Goal: Task Accomplishment & Management: Manage account settings

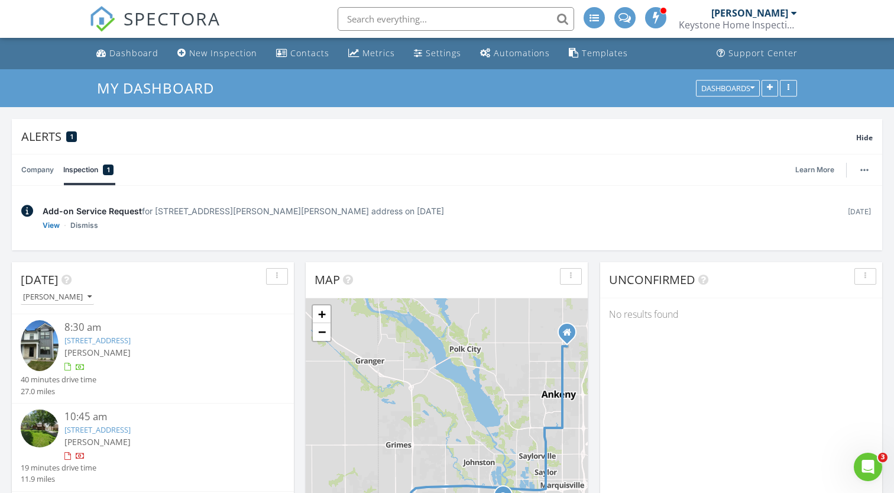
click at [131, 344] on link "2020 S Warrior Ln, Waukee, IA 50263" at bounding box center [97, 340] width 66 height 11
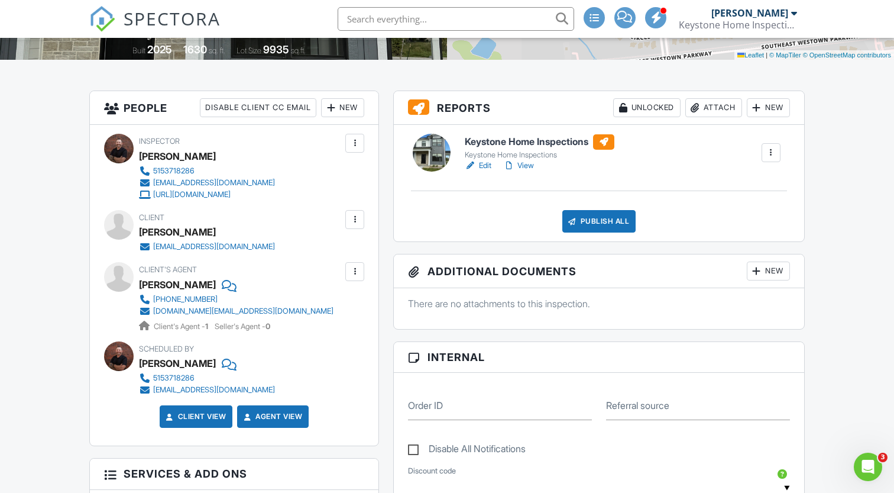
click at [352, 269] on div at bounding box center [355, 272] width 12 height 12
click at [331, 305] on li "Edit" at bounding box center [327, 308] width 60 height 30
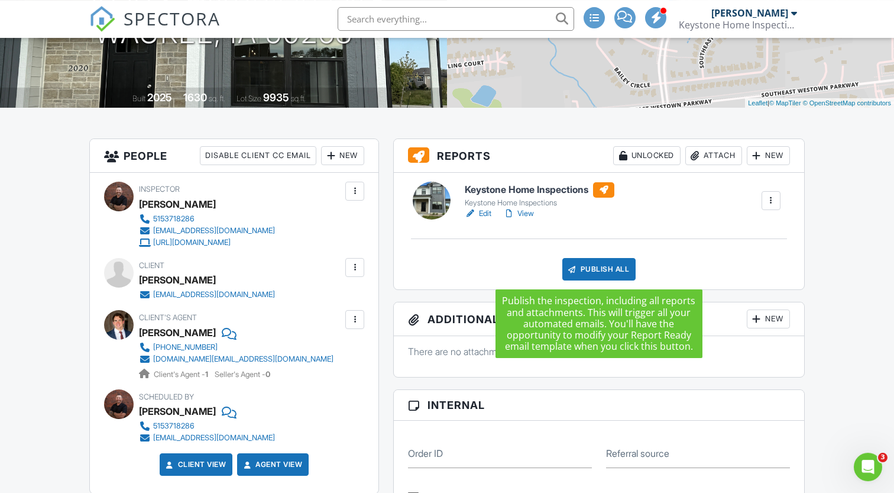
scroll to position [225, 0]
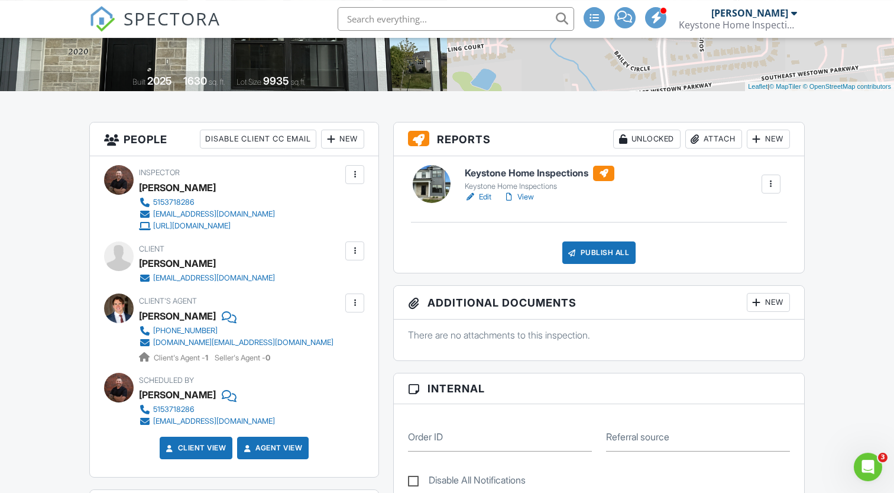
click at [557, 170] on h6 "Keystone Home Inspections" at bounding box center [540, 173] width 150 height 15
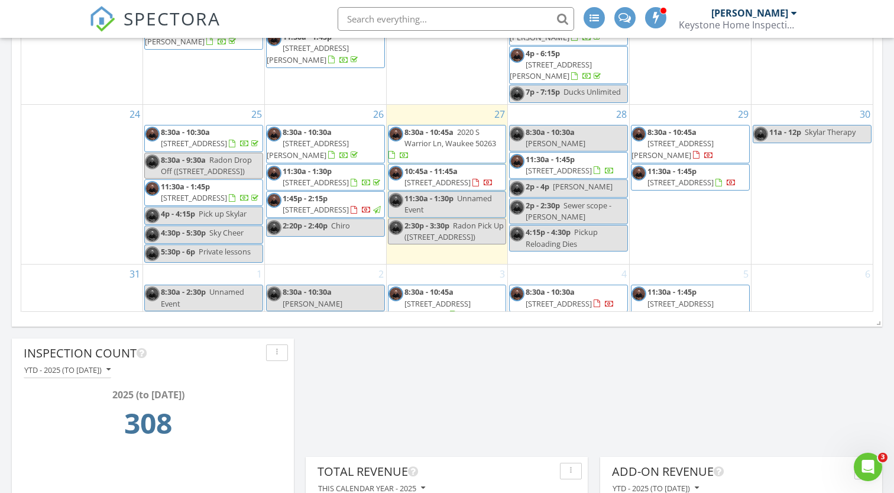
scroll to position [422, 0]
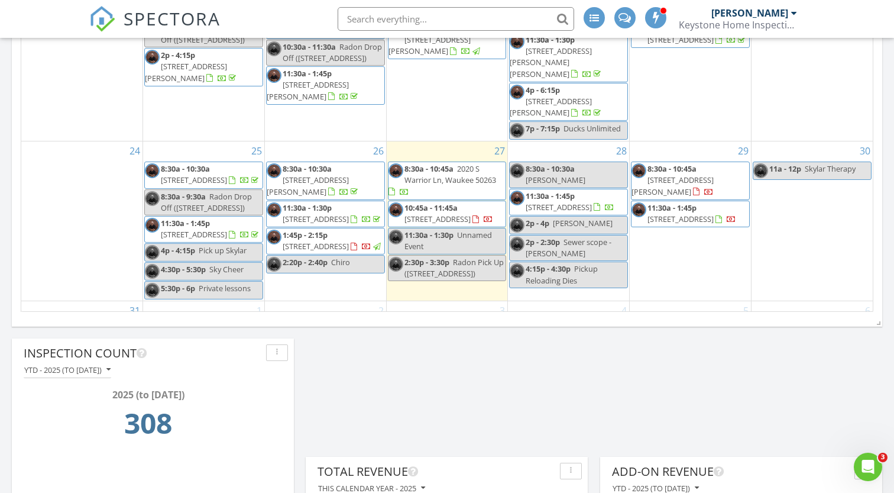
click at [701, 243] on td "29 8:30a - 10:45a 33975 663rd Ave, Maxwell 50161 11:30a - 1:45p 3914 SW Stoneha…" at bounding box center [691, 221] width 122 height 160
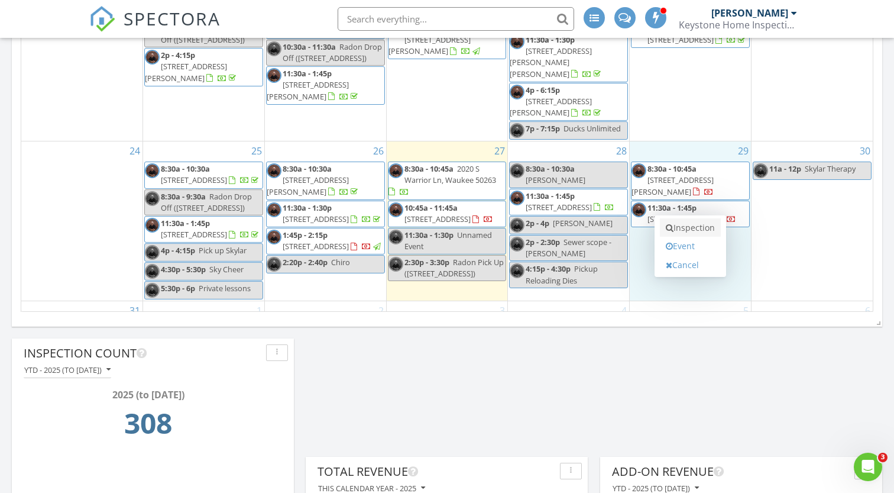
click at [697, 228] on link "Inspection" at bounding box center [690, 227] width 61 height 19
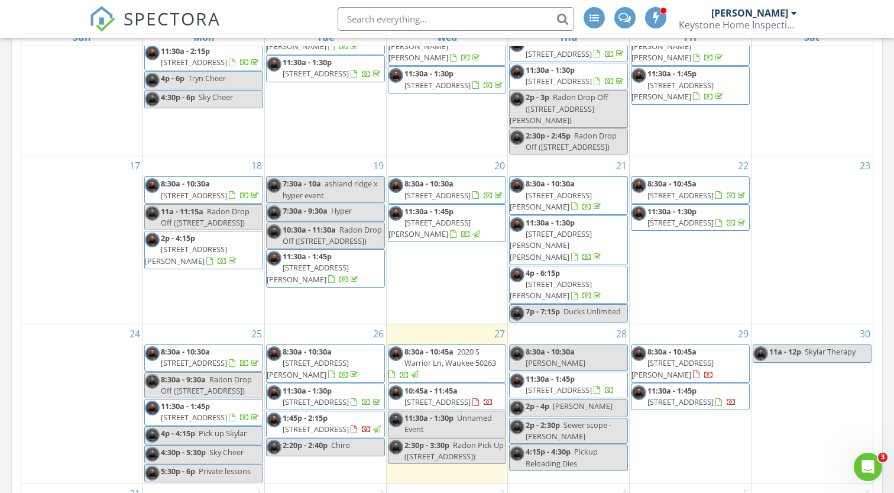
scroll to position [551, 0]
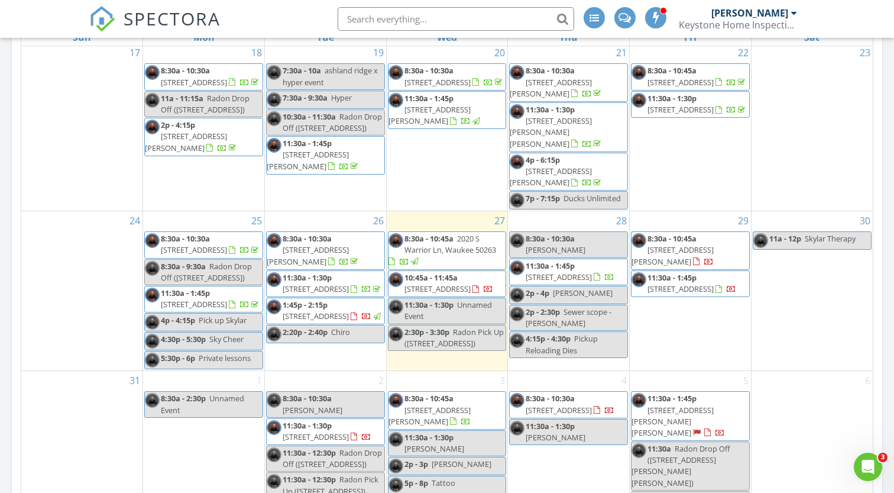
click at [589, 217] on div "28 8:30a - 10:30a [PERSON_NAME] 11:30a - 1:45p [STREET_ADDRESS] 2p - 4p [GEOGRA…" at bounding box center [568, 290] width 121 height 159
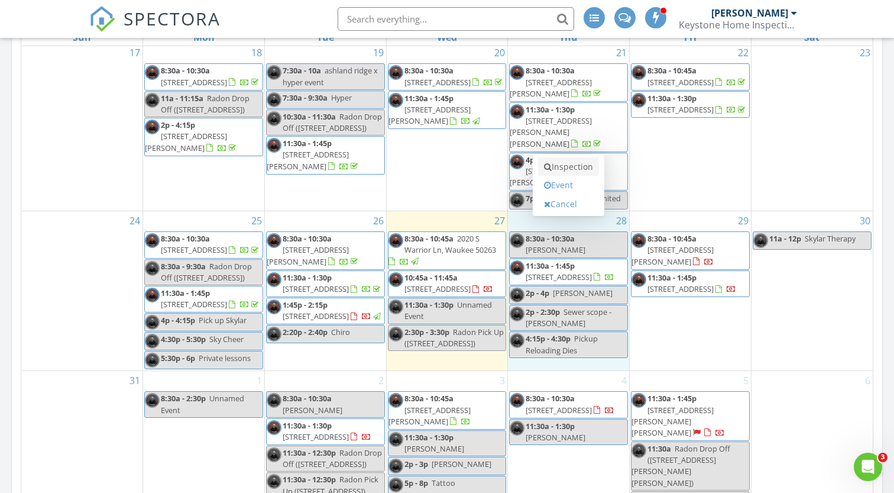
click at [568, 166] on link "Inspection" at bounding box center [568, 166] width 61 height 19
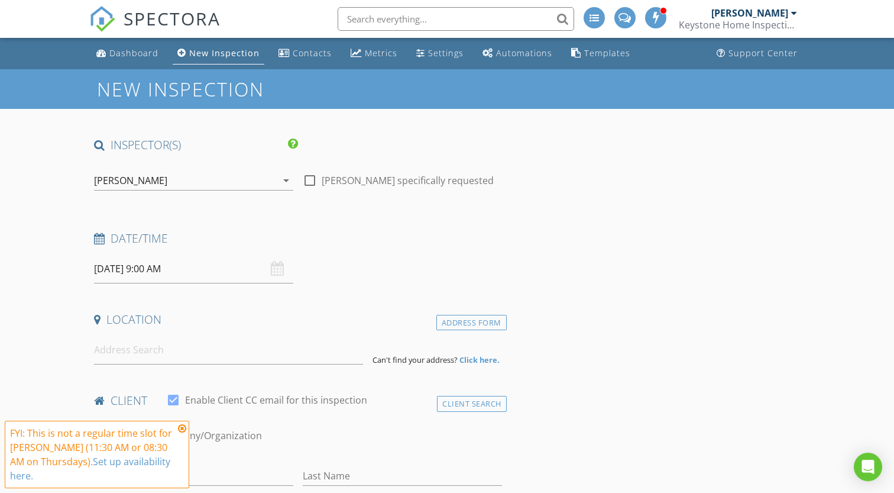
click at [218, 277] on input "08/28/2025 9:00 AM" at bounding box center [193, 268] width 199 height 29
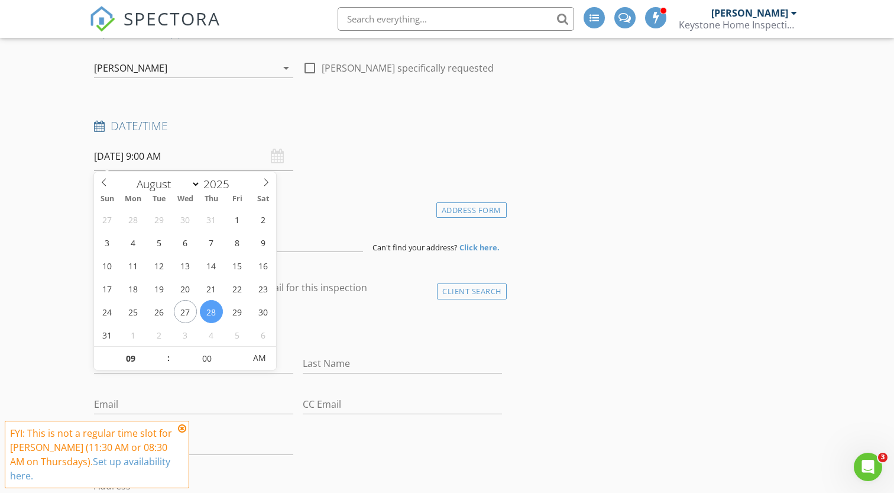
scroll to position [127, 0]
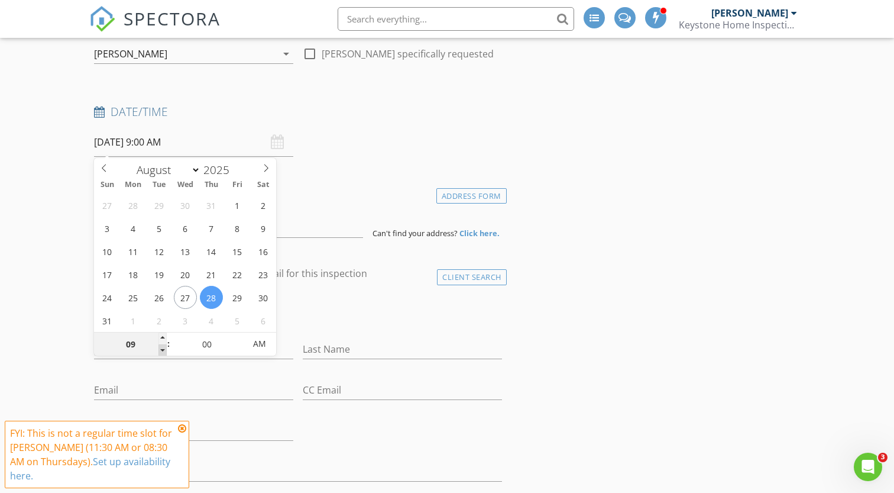
type input "08"
type input "08/28/2025 8:00 AM"
click at [163, 351] on span at bounding box center [163, 350] width 8 height 12
type input "05"
type input "08/28/2025 8:05 AM"
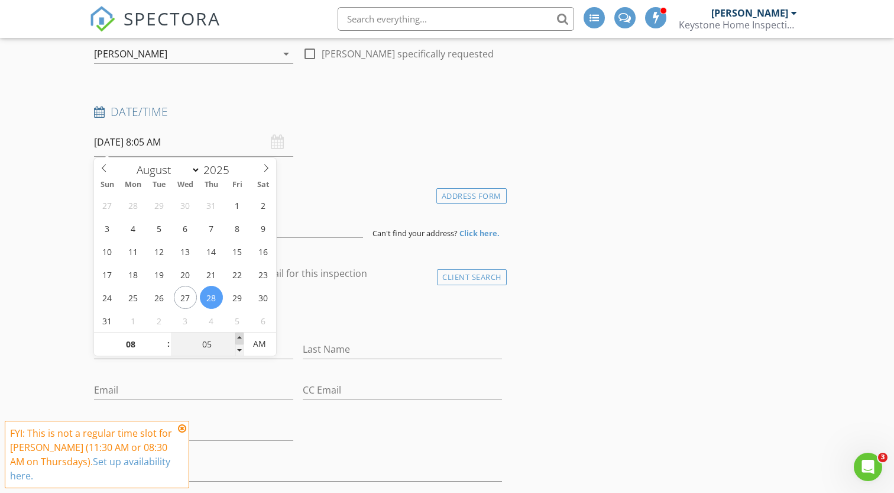
click at [241, 335] on span at bounding box center [239, 338] width 8 height 12
type input "10"
type input "08/28/2025 8:10 AM"
click at [241, 335] on span at bounding box center [239, 338] width 8 height 12
type input "15"
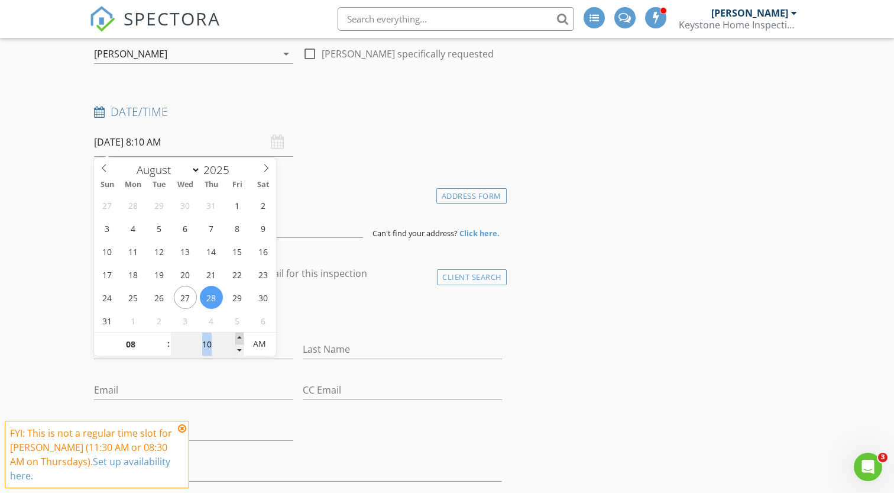
type input "08/28/2025 8:15 AM"
click at [241, 335] on span at bounding box center [239, 338] width 8 height 12
type input "20"
type input "08/28/2025 8:20 AM"
click at [241, 335] on span at bounding box center [239, 338] width 8 height 12
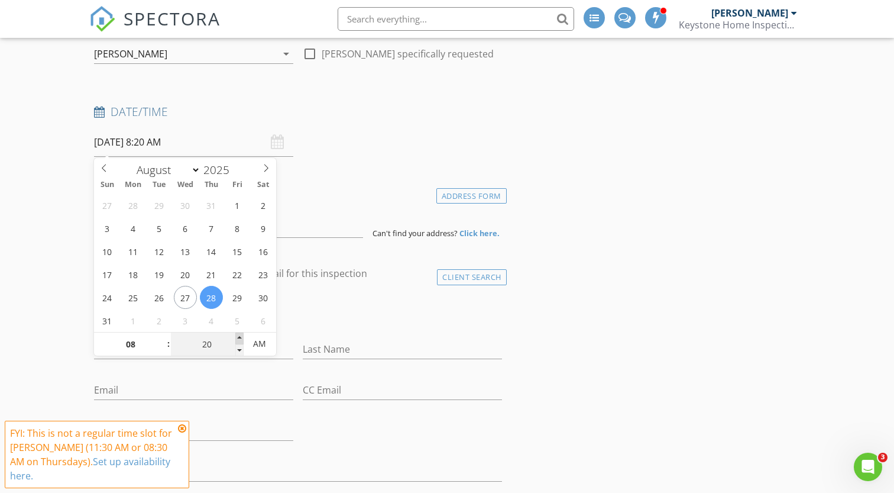
type input "25"
type input "08/28/2025 8:25 AM"
click at [241, 335] on span at bounding box center [239, 338] width 8 height 12
type input "30"
type input "08/28/2025 8:30 AM"
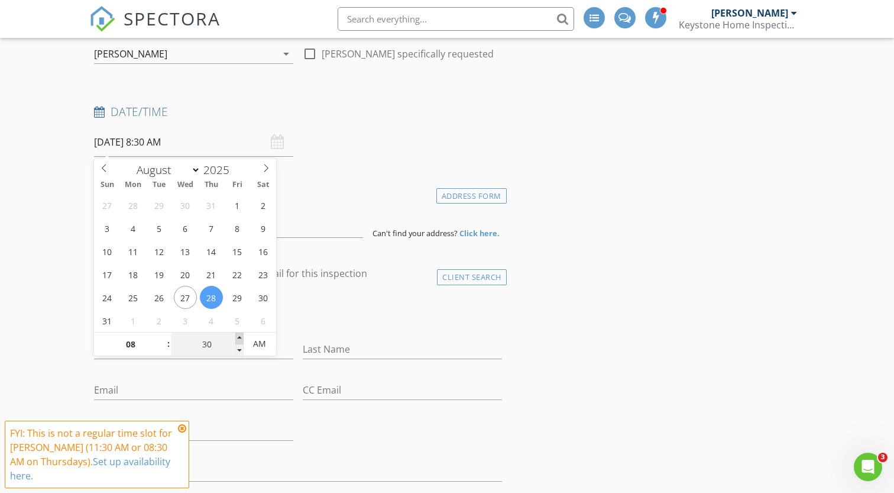
click at [241, 335] on span at bounding box center [239, 338] width 8 height 12
click at [308, 227] on input at bounding box center [228, 223] width 269 height 29
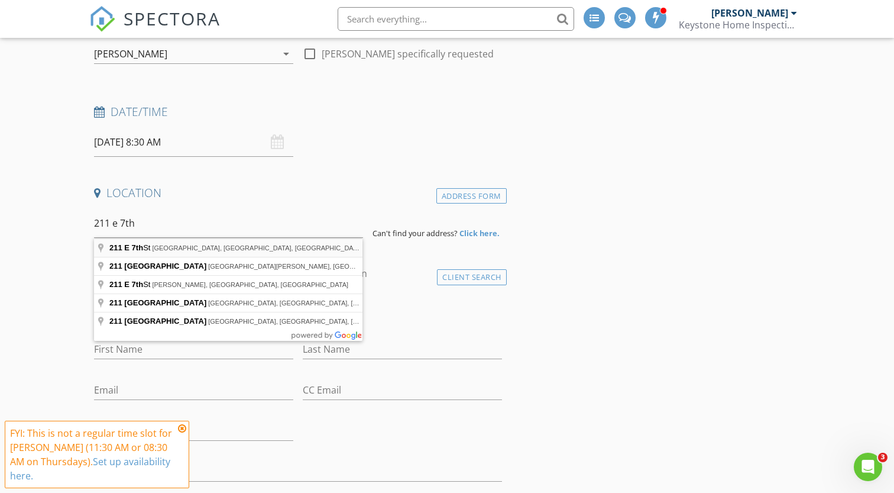
type input "211 E 7th St, Ames, IA, USA"
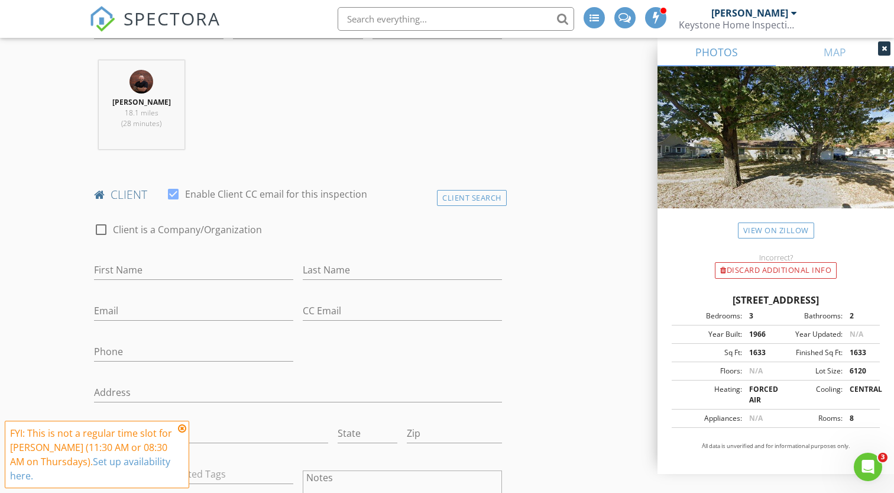
scroll to position [472, 0]
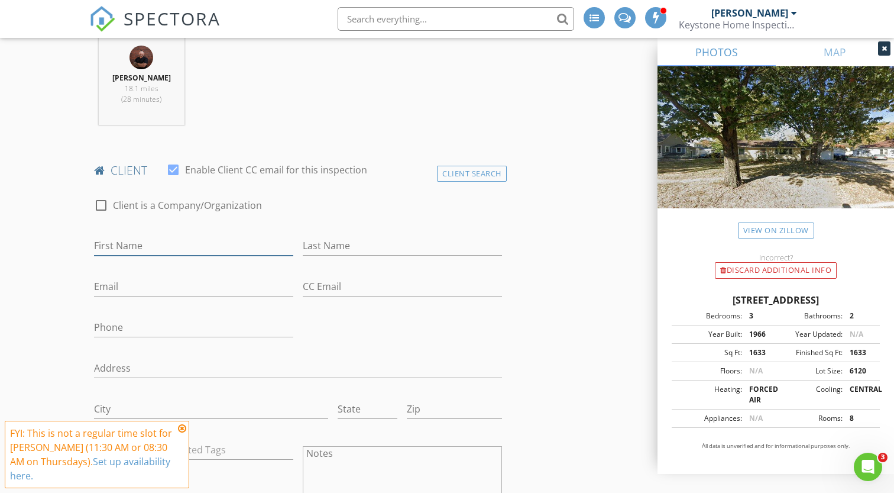
click at [200, 240] on input "First Name" at bounding box center [193, 246] width 199 height 20
type input "Sujitkumar"
type input "Halder"
click at [113, 292] on input "Email" at bounding box center [193, 287] width 199 height 20
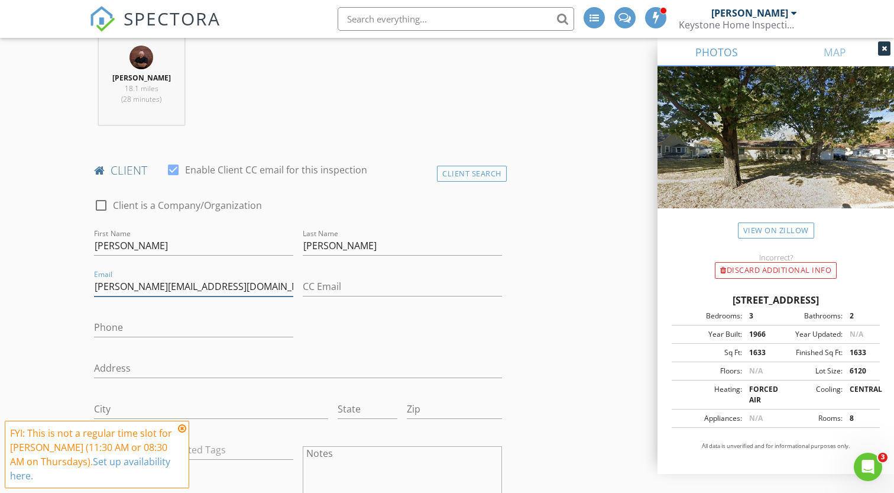
type input "sujit.jobsearch@gmail.com"
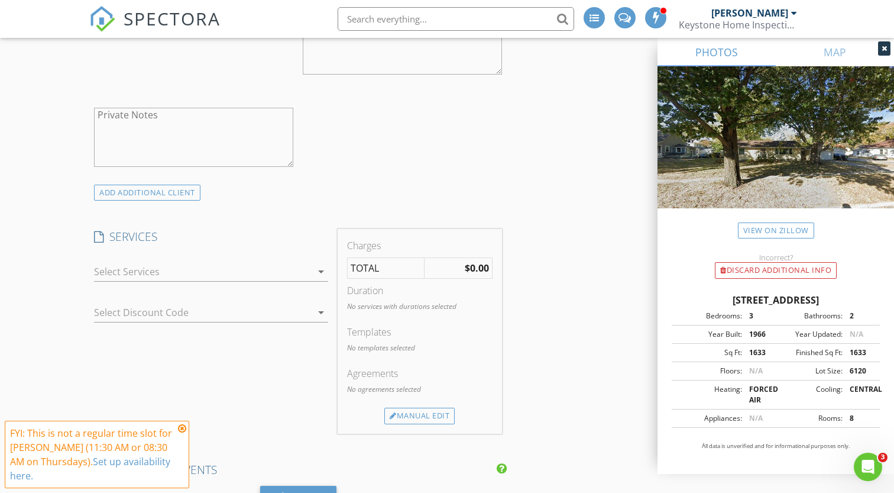
scroll to position [915, 0]
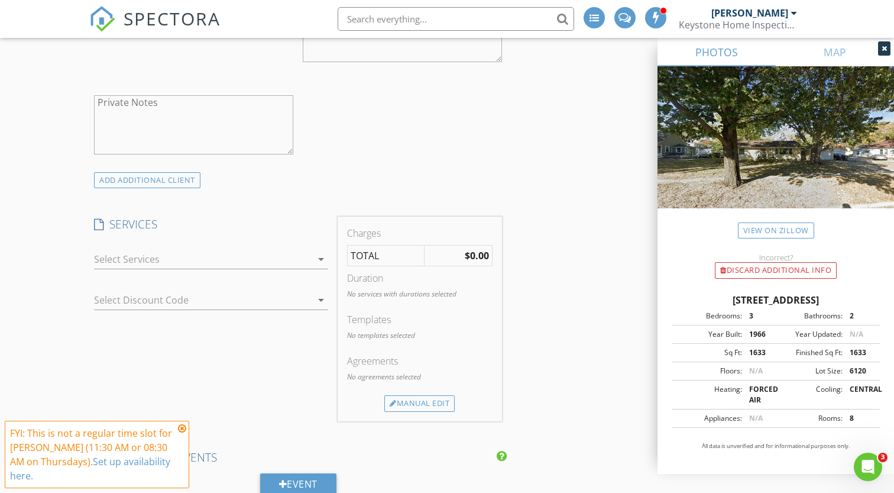
click at [190, 279] on div at bounding box center [211, 277] width 234 height 7
click at [194, 260] on div at bounding box center [203, 259] width 218 height 19
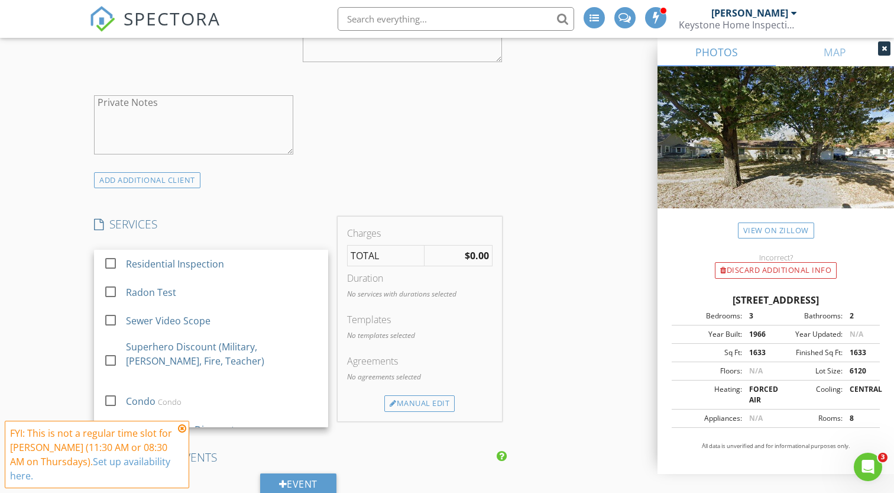
click at [194, 260] on div "Residential Inspection" at bounding box center [176, 264] width 98 height 14
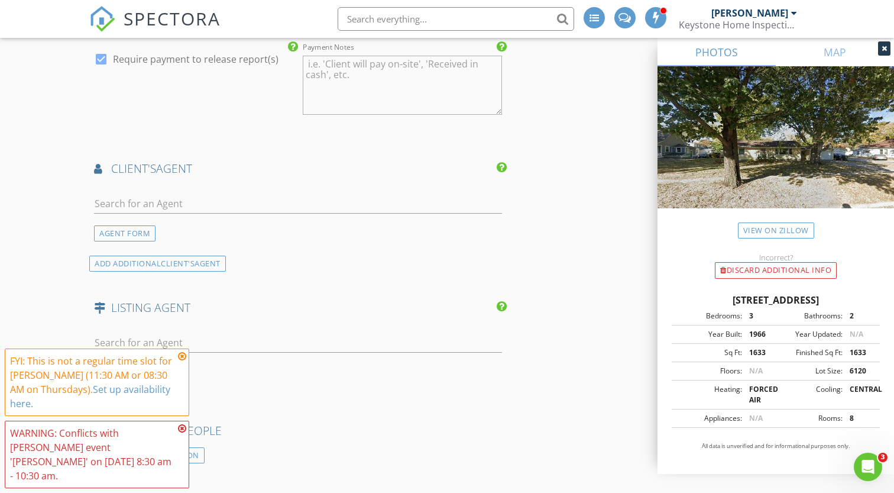
scroll to position [1449, 0]
click at [195, 199] on input "text" at bounding box center [298, 203] width 408 height 20
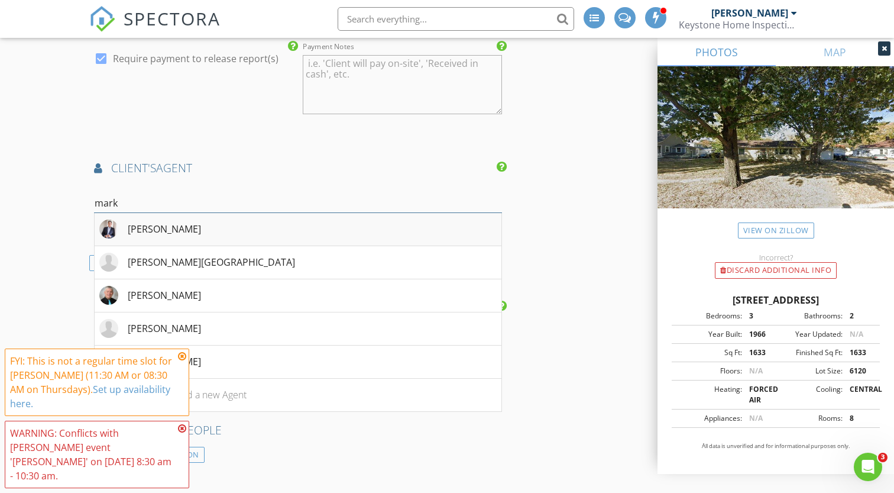
type input "mark"
click at [219, 228] on li "Mark Greenfield" at bounding box center [298, 229] width 407 height 33
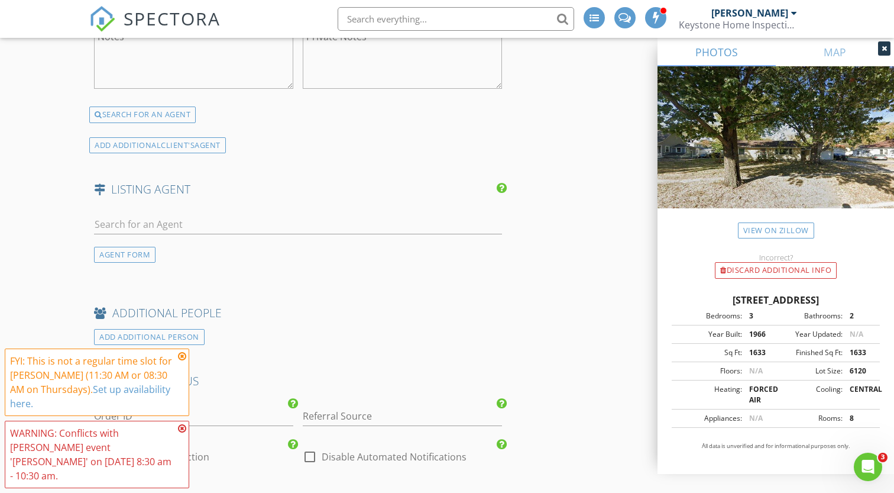
scroll to position [1876, 0]
click at [201, 227] on input "text" at bounding box center [298, 222] width 408 height 20
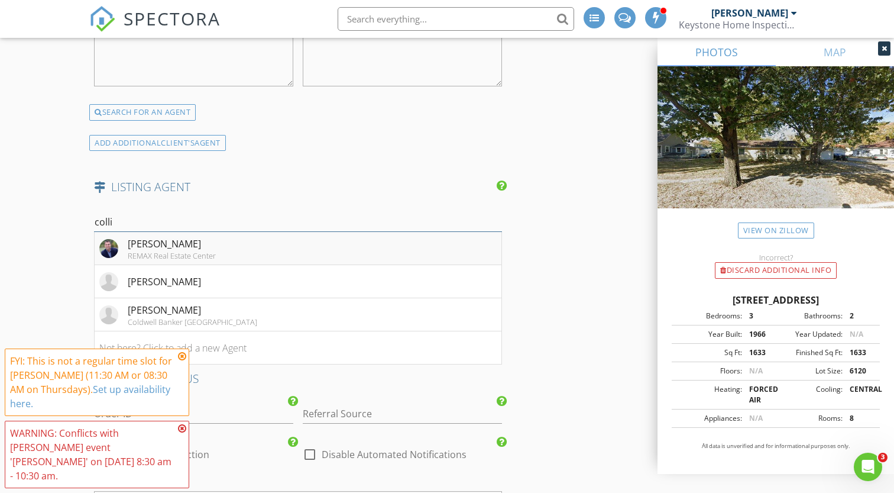
type input "colli"
click at [176, 250] on div "Collin Fett" at bounding box center [172, 244] width 88 height 14
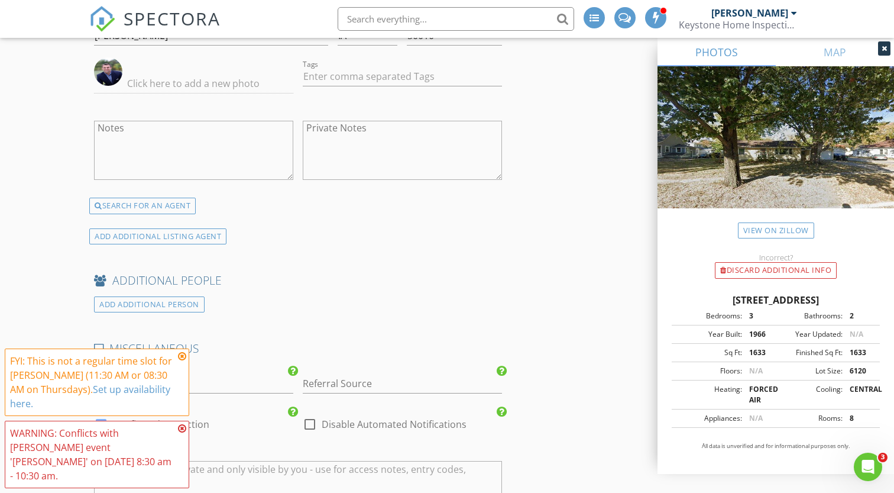
scroll to position [2226, 0]
click at [188, 243] on div "ADD ADDITIONAL LISTING AGENT" at bounding box center [157, 239] width 137 height 16
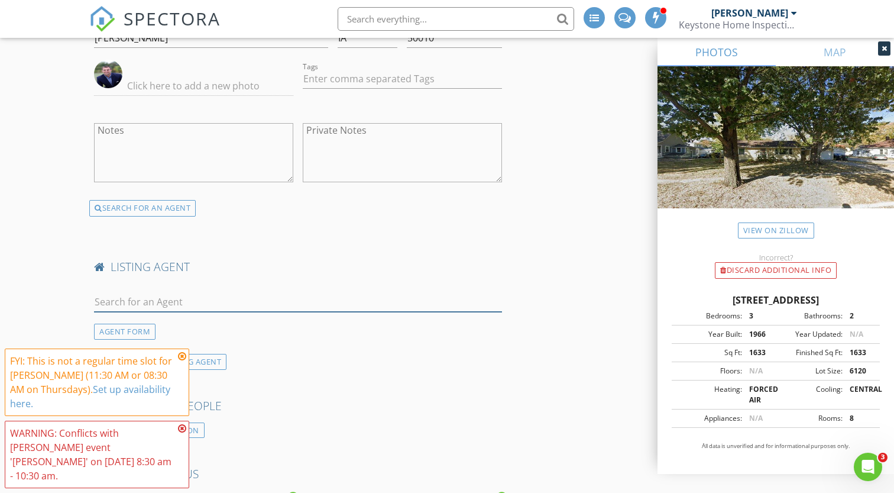
click at [187, 308] on input "text" at bounding box center [298, 302] width 408 height 20
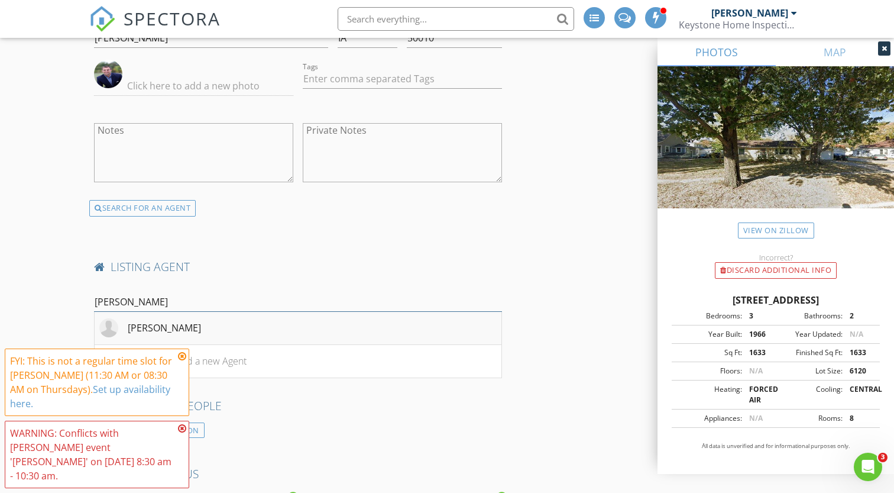
type input "alex h"
click at [192, 335] on div "Alex Hinrichsen" at bounding box center [150, 327] width 102 height 19
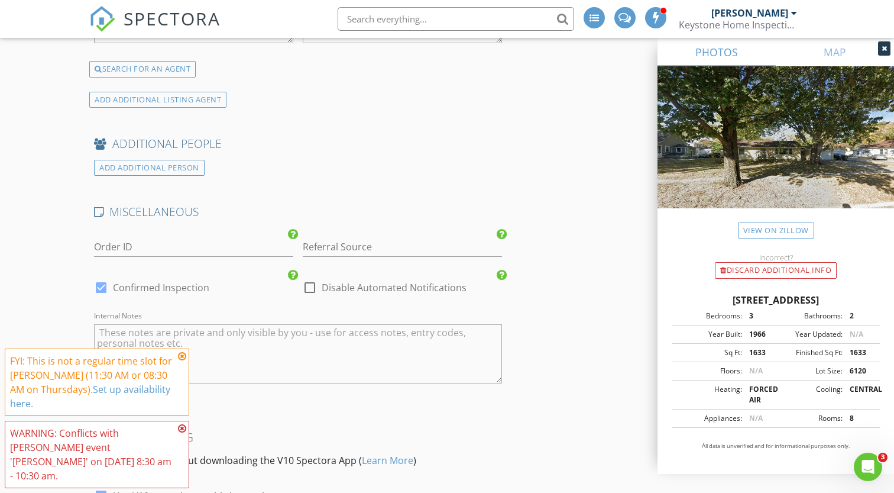
scroll to position [2984, 0]
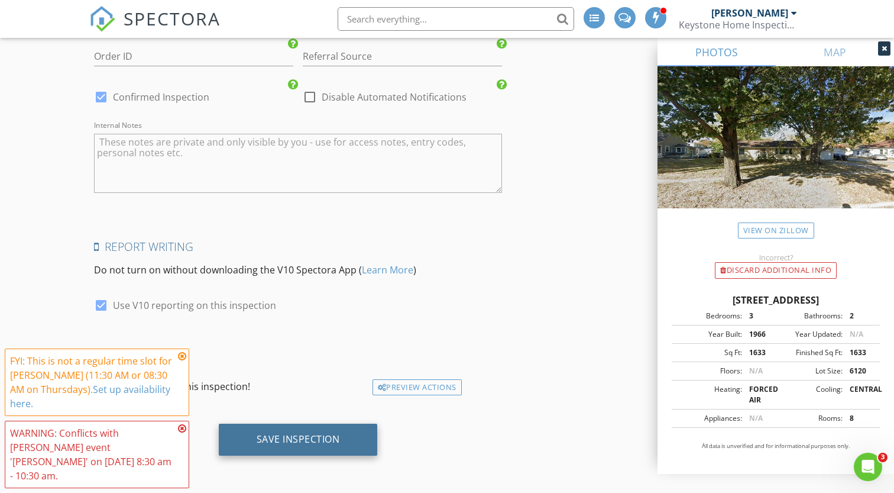
click at [303, 435] on div "Save Inspection" at bounding box center [298, 439] width 83 height 12
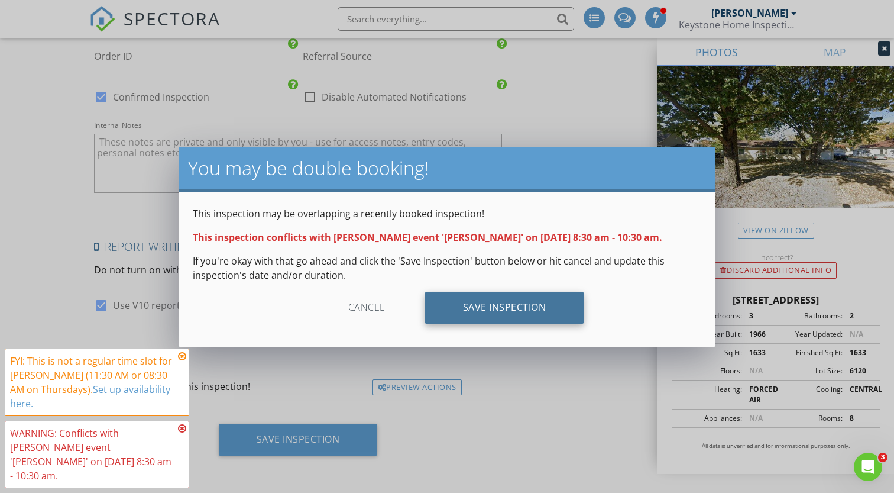
click at [499, 316] on div "Save Inspection" at bounding box center [504, 308] width 159 height 32
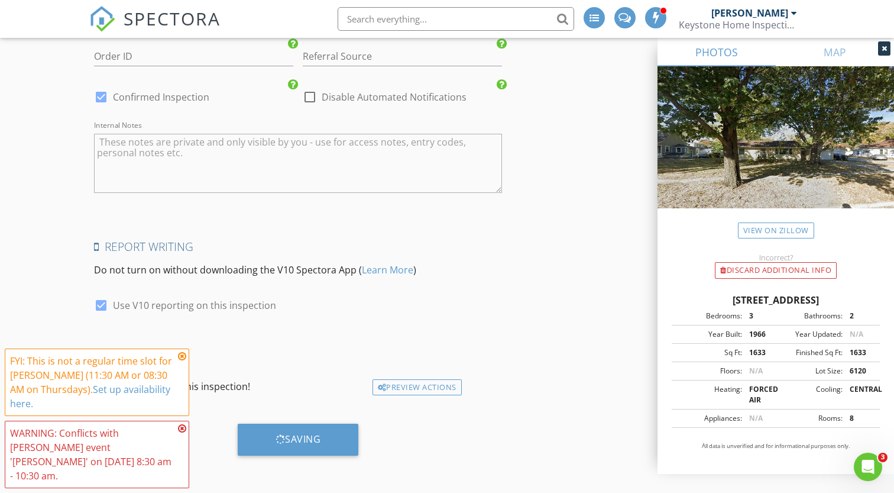
click at [183, 361] on icon at bounding box center [182, 355] width 8 height 9
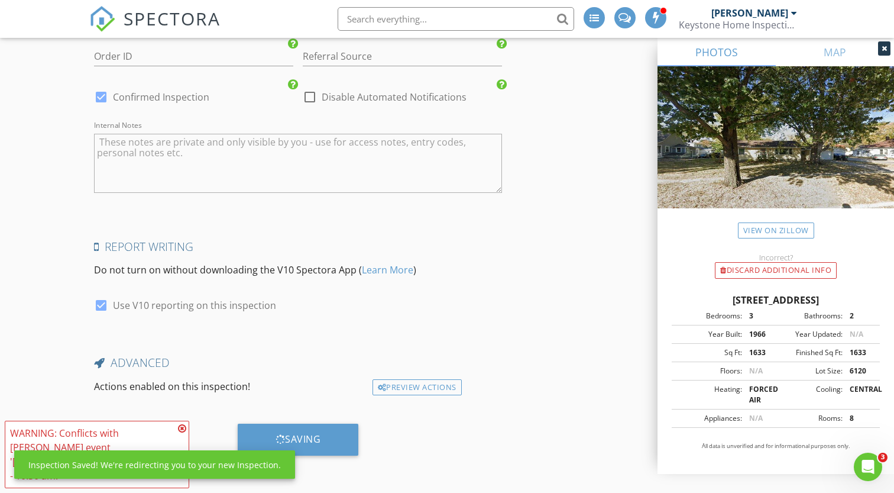
click at [181, 433] on icon at bounding box center [182, 428] width 8 height 9
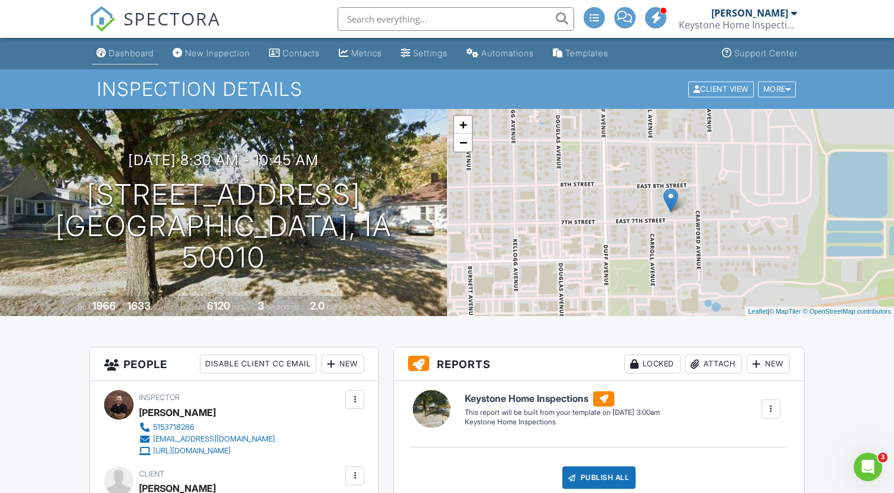
click at [143, 53] on div "Dashboard" at bounding box center [131, 53] width 45 height 10
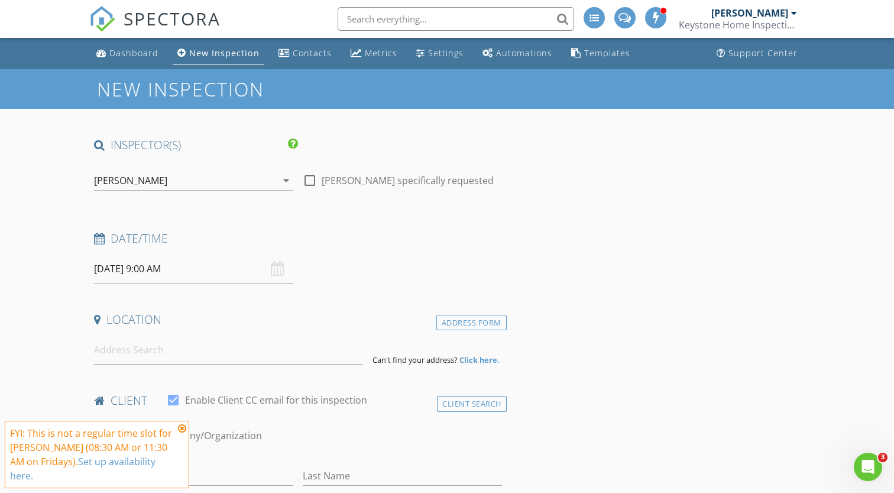
scroll to position [41, 0]
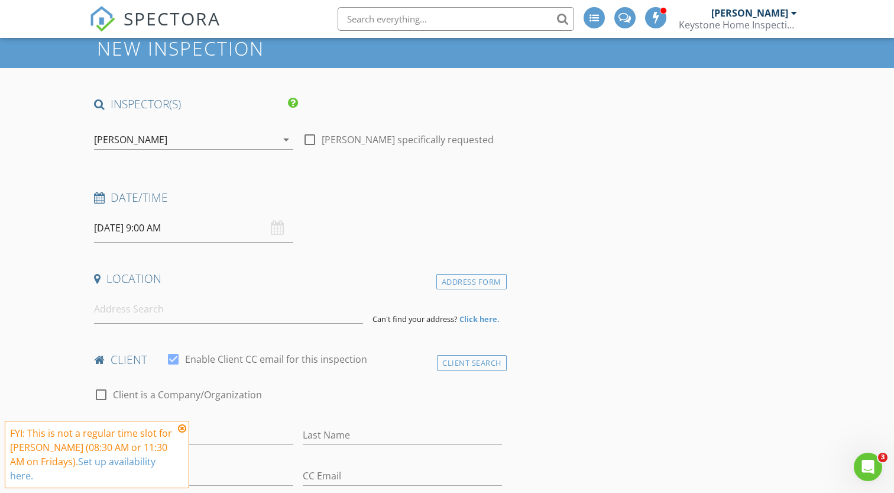
click at [196, 226] on input "[DATE] 9:00 AM" at bounding box center [193, 228] width 199 height 29
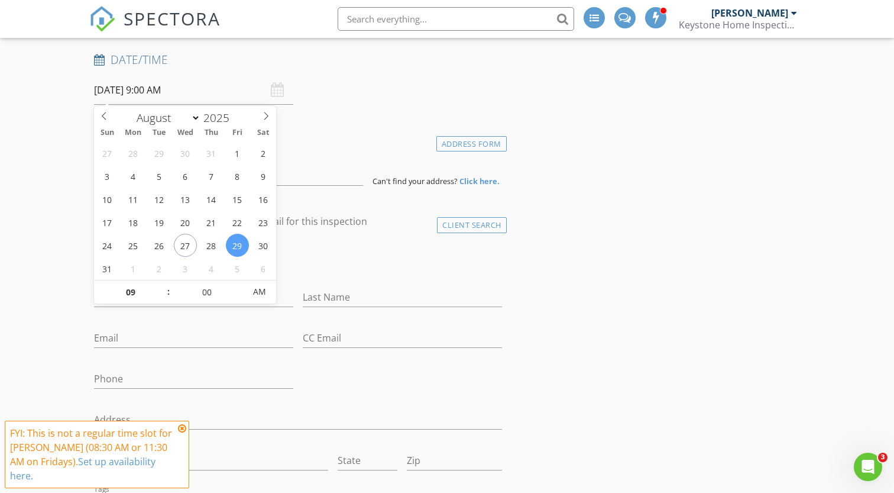
scroll to position [190, 0]
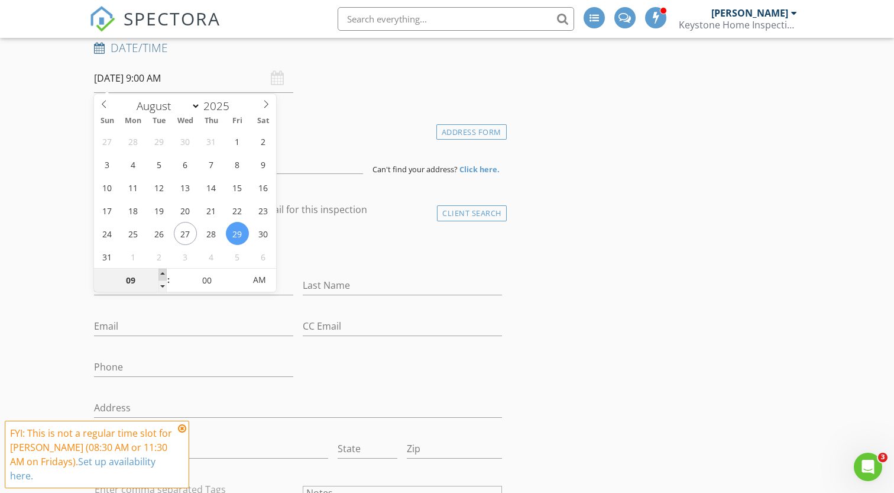
type input "10"
type input "[DATE] 10:00 AM"
click at [164, 276] on span at bounding box center [163, 275] width 8 height 12
type input "11"
type input "[DATE] 11:00 AM"
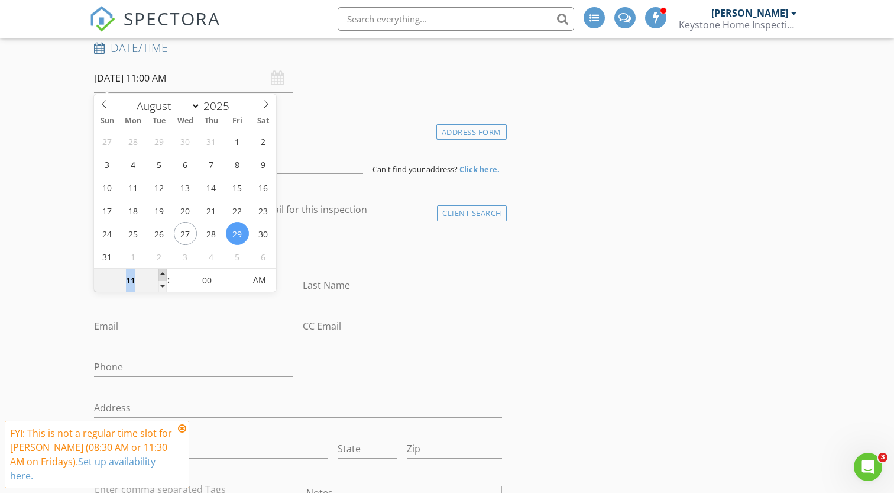
click at [164, 276] on span at bounding box center [163, 275] width 8 height 12
type input "12"
type input "[DATE] 12:00 PM"
click at [164, 276] on span at bounding box center [163, 275] width 8 height 12
type input "01"
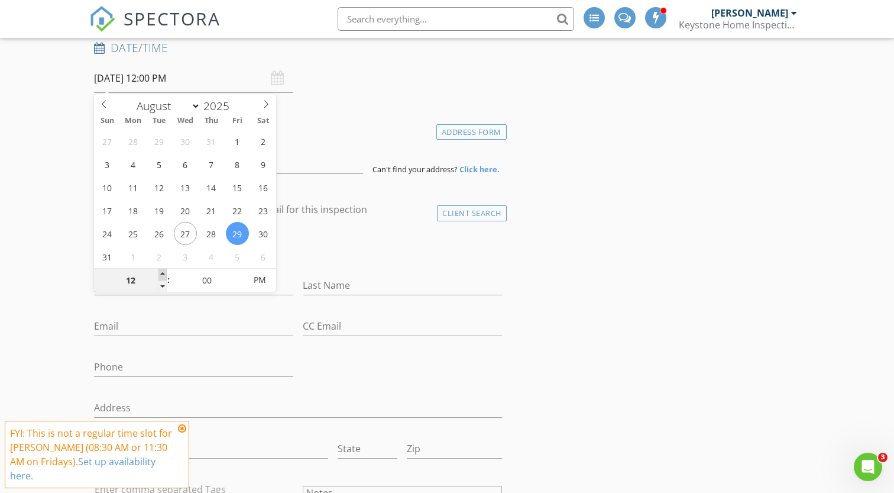
type input "[DATE] 1:00 PM"
click at [164, 276] on span at bounding box center [163, 275] width 8 height 12
type input "02"
type input "[DATE] 2:00 PM"
click at [164, 276] on span at bounding box center [163, 275] width 8 height 12
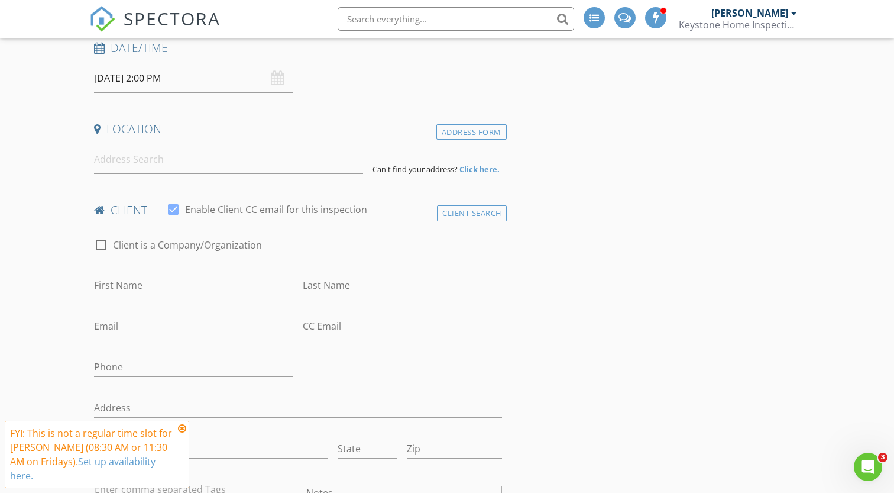
click at [235, 161] on input at bounding box center [228, 159] width 269 height 29
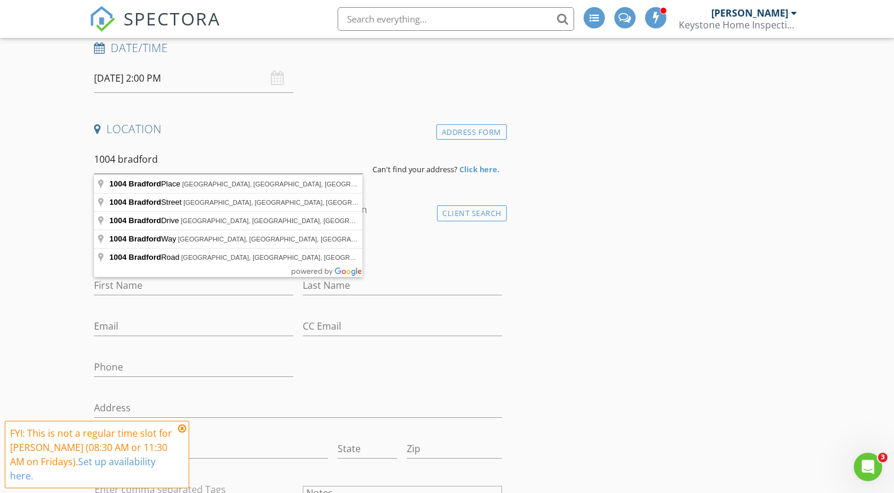
type input "[STREET_ADDRESS]"
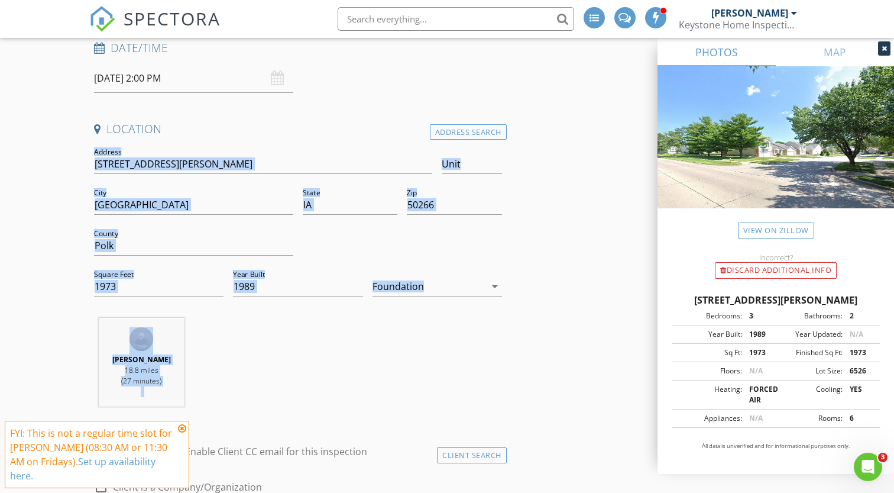
click at [363, 350] on div "[PERSON_NAME] 18.8 miles (27 minutes)" at bounding box center [298, 367] width 418 height 98
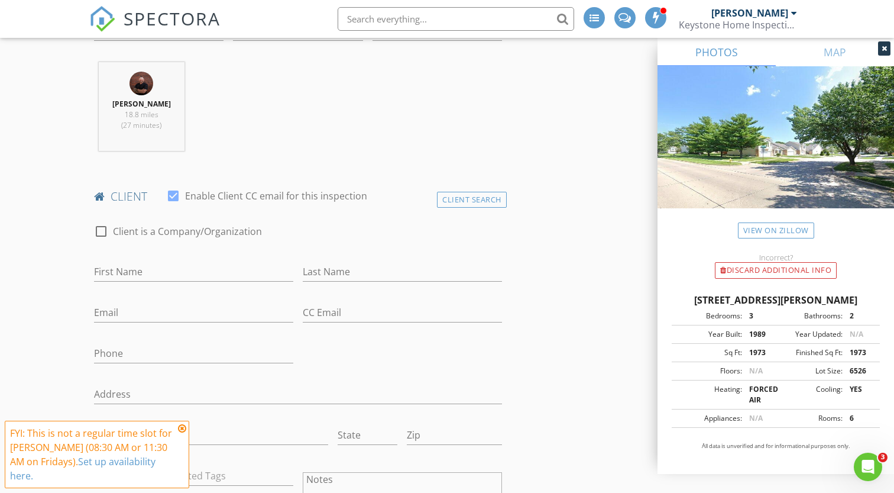
scroll to position [464, 0]
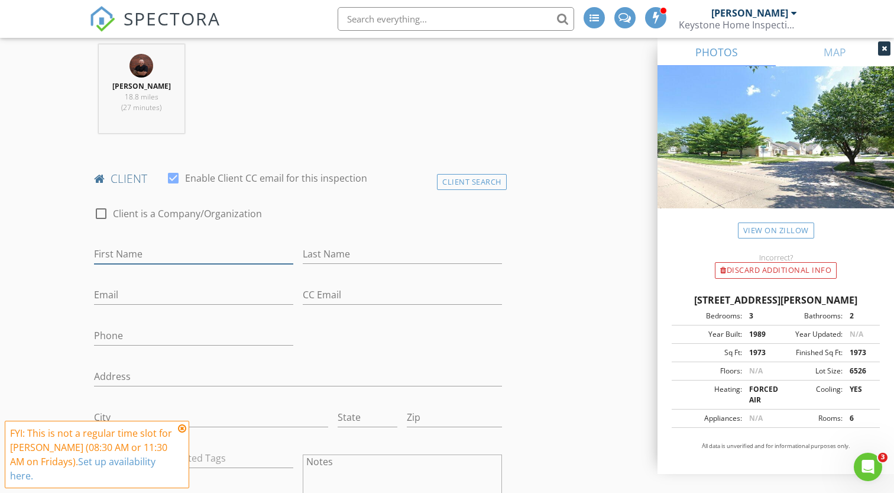
click at [168, 251] on input "First Name" at bounding box center [193, 254] width 199 height 20
type input "Anurag"
type input "Sinha"
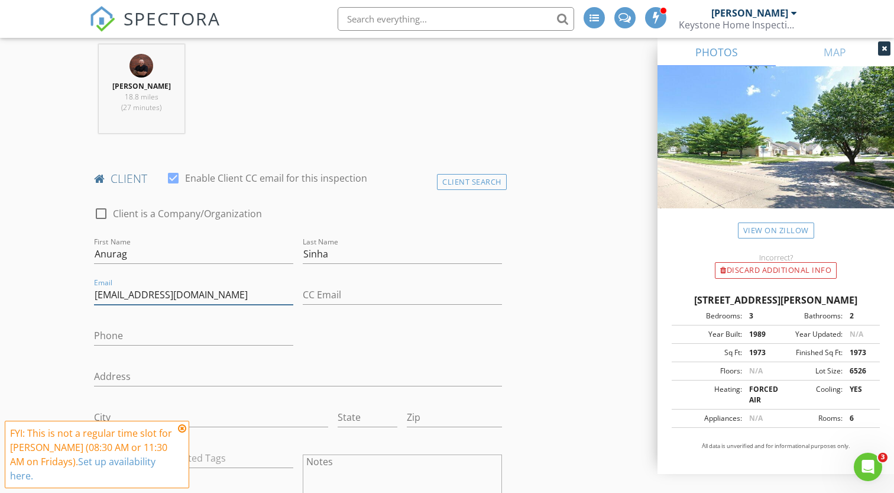
type input "[EMAIL_ADDRESS][DOMAIN_NAME]"
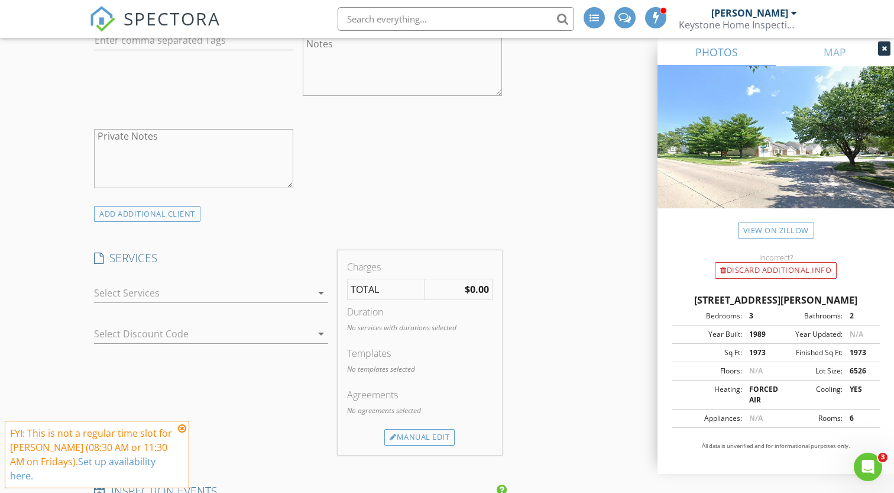
scroll to position [889, 0]
click at [171, 208] on div "ADD ADDITIONAL client" at bounding box center [147, 209] width 106 height 16
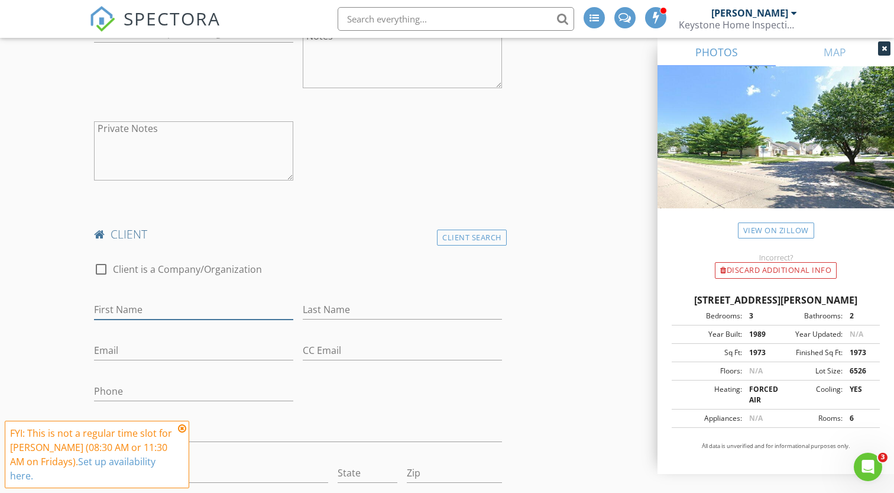
click at [161, 318] on input "First Name" at bounding box center [193, 310] width 199 height 20
type input "[PERSON_NAME]"
type input "Mathur"
click at [142, 355] on input "Email" at bounding box center [193, 351] width 199 height 20
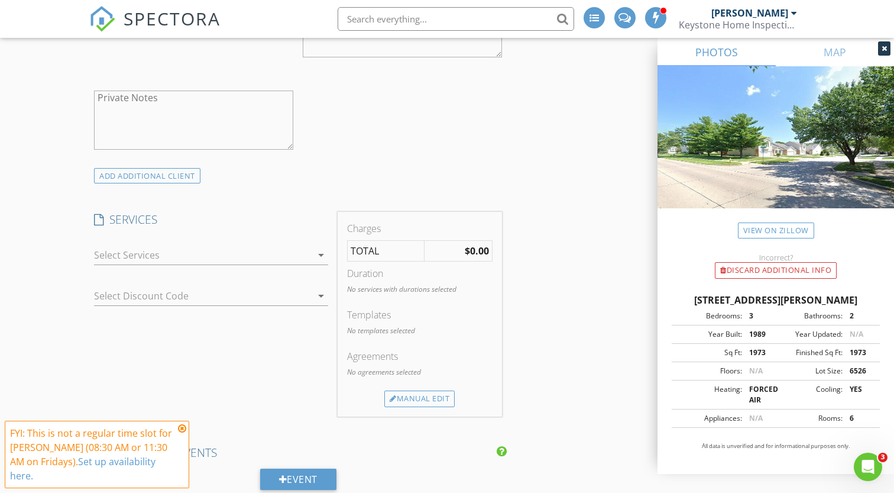
scroll to position [1417, 0]
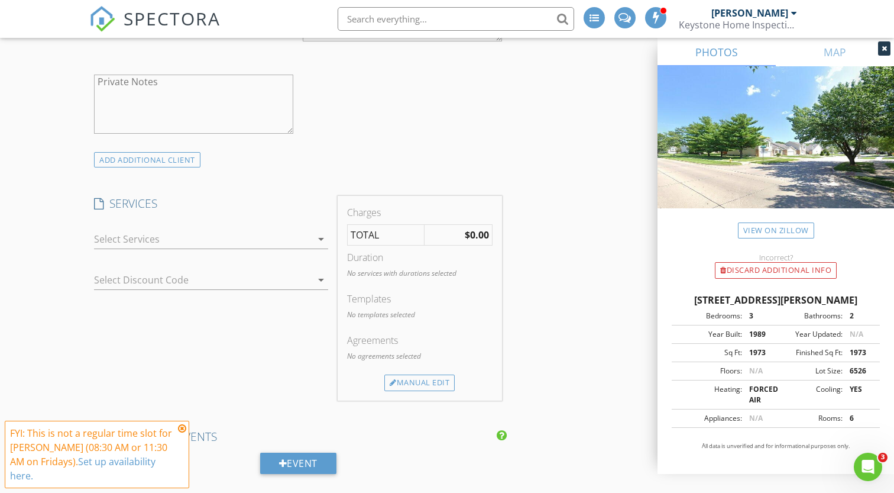
type input "rmathur24@gmail.com"
click at [293, 242] on div at bounding box center [203, 239] width 218 height 19
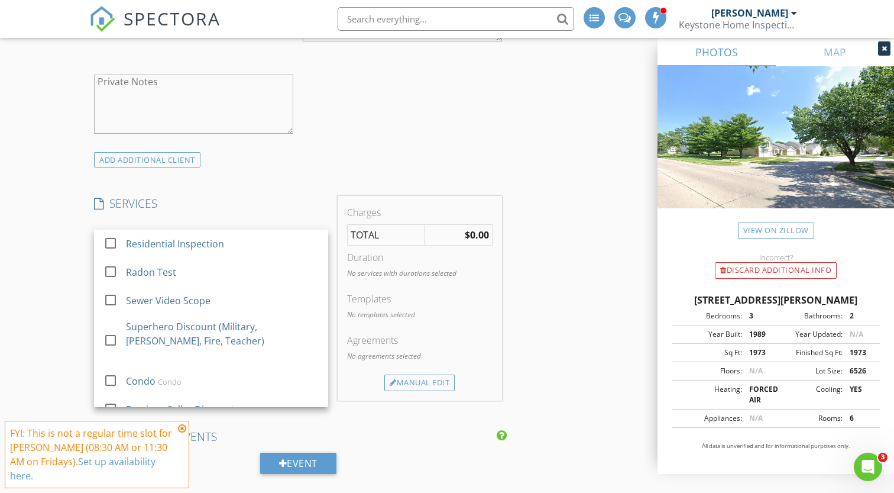
click at [293, 242] on div "Residential Inspection" at bounding box center [223, 244] width 193 height 24
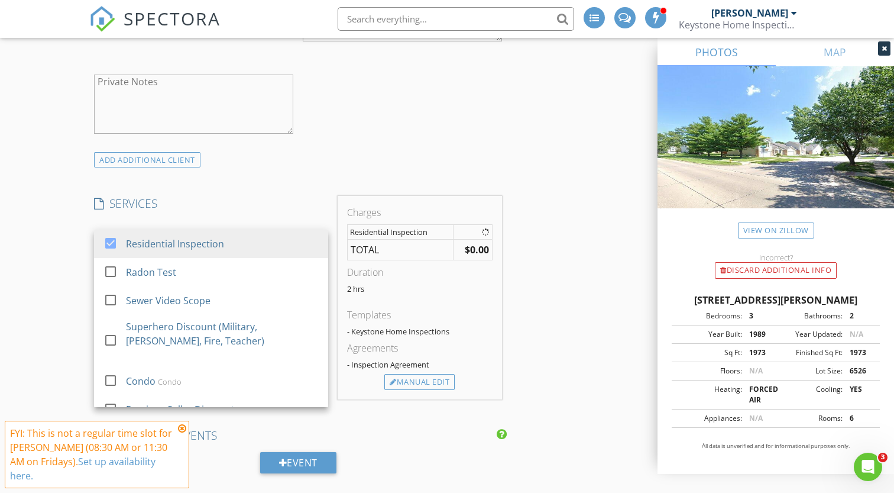
click at [466, 172] on div "INSPECTOR(S) check_box Andrew Cowden PRIMARY Andrew Cowden arrow_drop_down chec…" at bounding box center [298, 43] width 418 height 2647
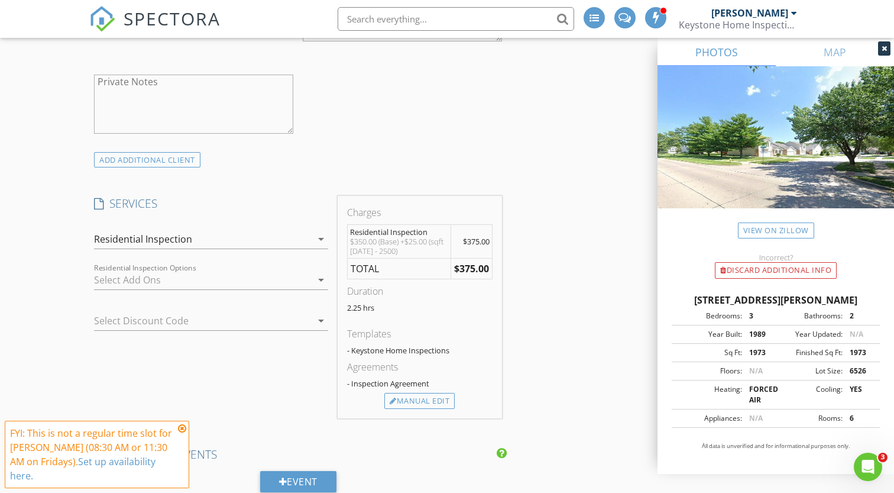
click at [227, 282] on div at bounding box center [203, 279] width 218 height 19
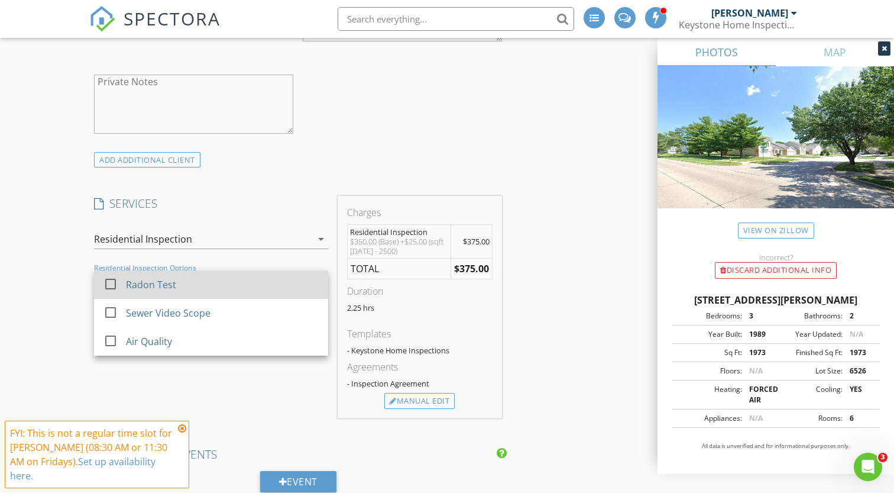
click at [212, 286] on div "Radon Test" at bounding box center [223, 285] width 193 height 24
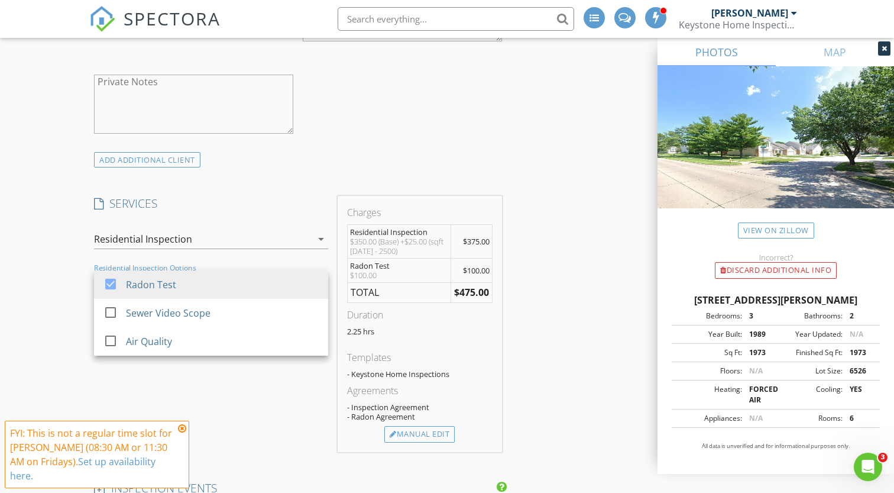
click at [566, 230] on div "INSPECTOR(S) check_box Andrew Cowden PRIMARY Andrew Cowden arrow_drop_down chec…" at bounding box center [447, 228] width 716 height 3016
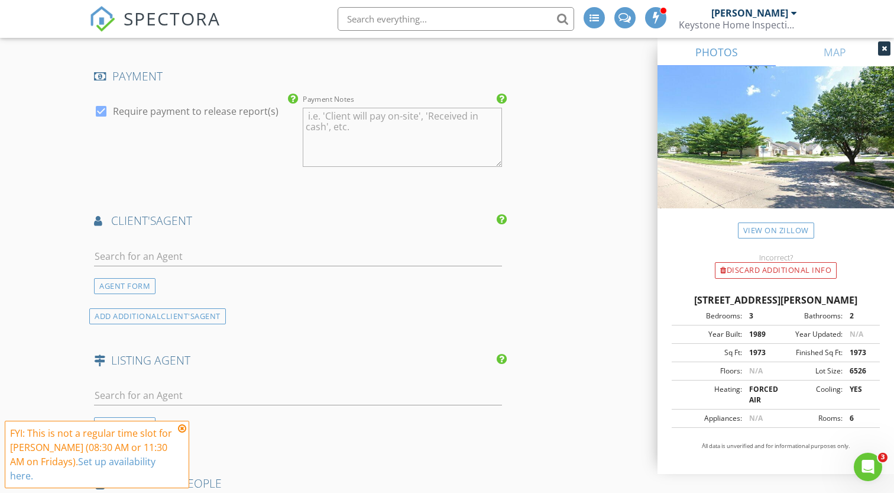
scroll to position [2178, 0]
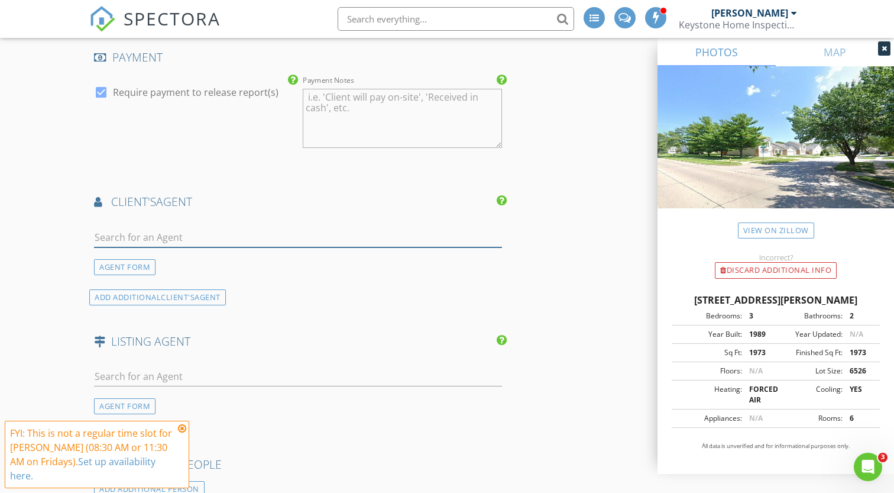
click at [211, 242] on input "text" at bounding box center [298, 238] width 408 height 20
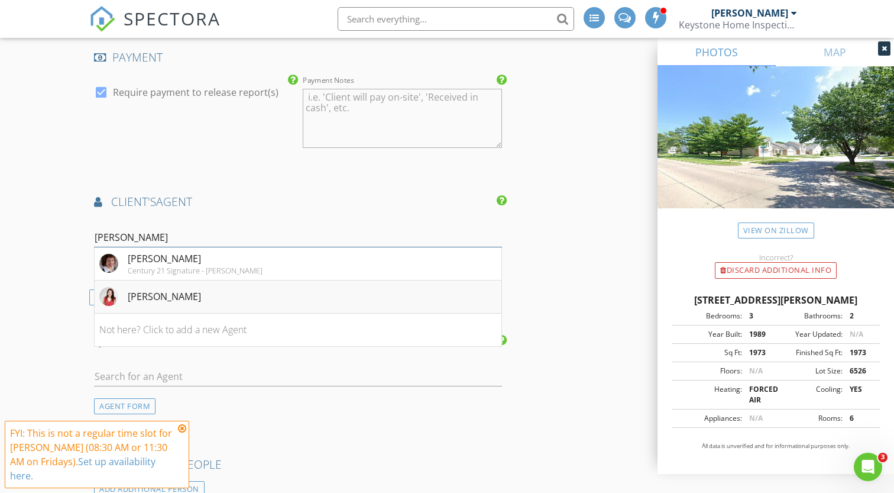
type input "gina"
click at [196, 295] on li "Gina Swanson" at bounding box center [298, 296] width 407 height 33
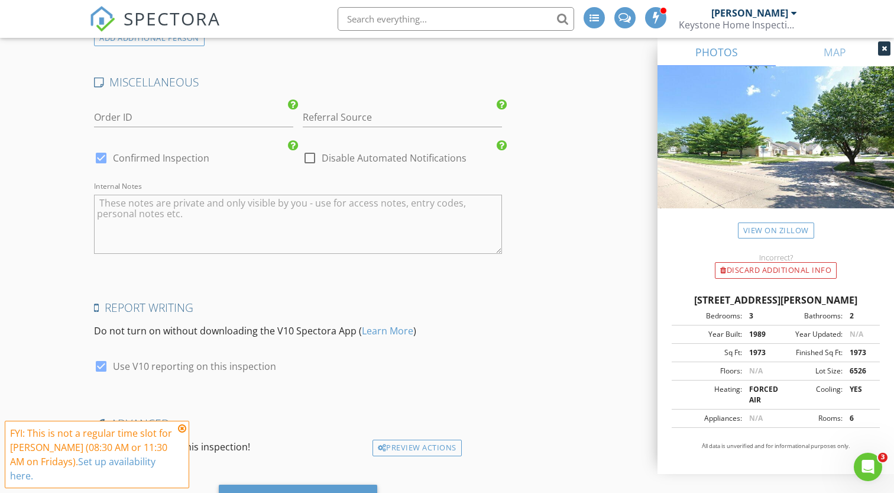
scroll to position [2996, 0]
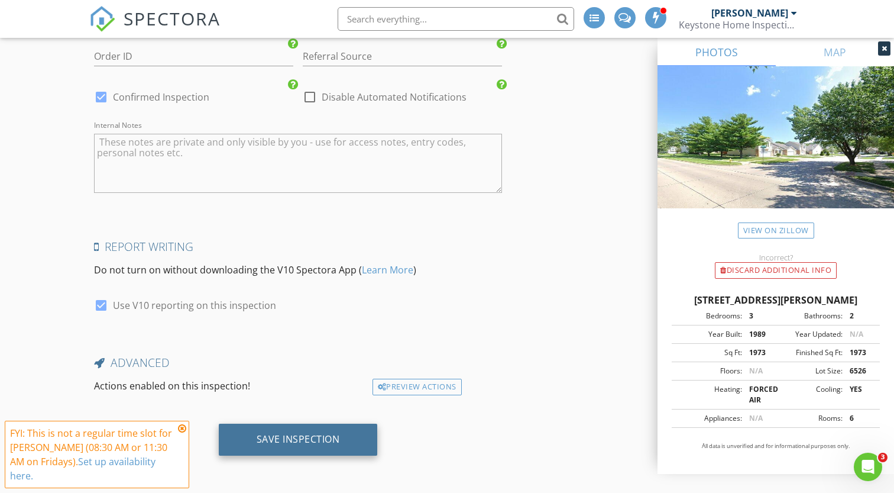
click at [312, 445] on div "Save Inspection" at bounding box center [298, 439] width 83 height 12
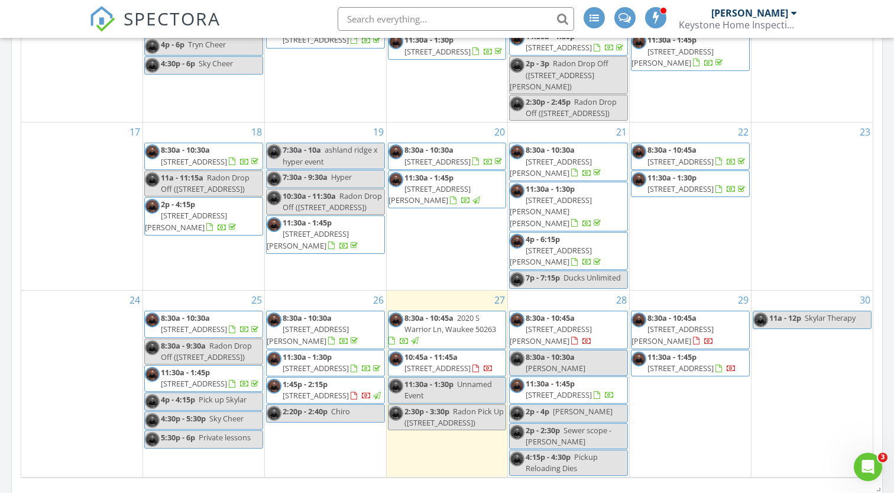
scroll to position [445, 0]
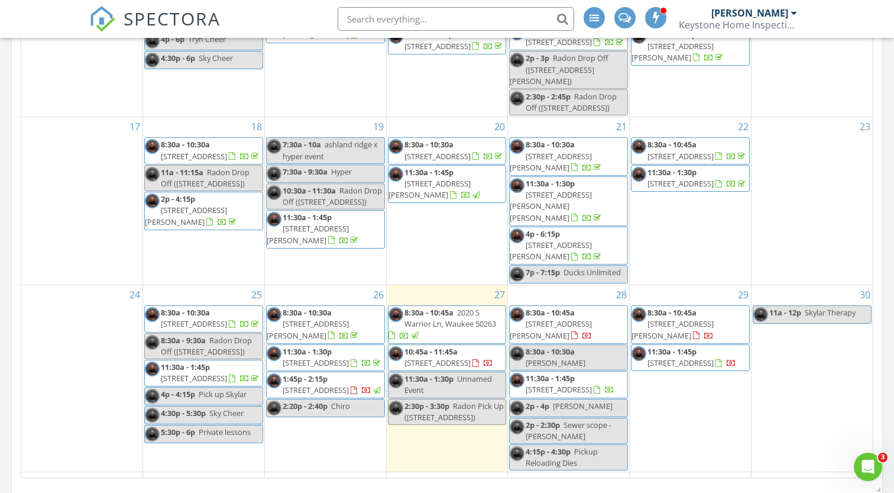
click at [703, 406] on td "29 8:30a - 10:45a 33975 663rd Ave, Maxwell 50161 11:30a - 1:45p 3914 SW Stoneha…" at bounding box center [691, 378] width 122 height 187
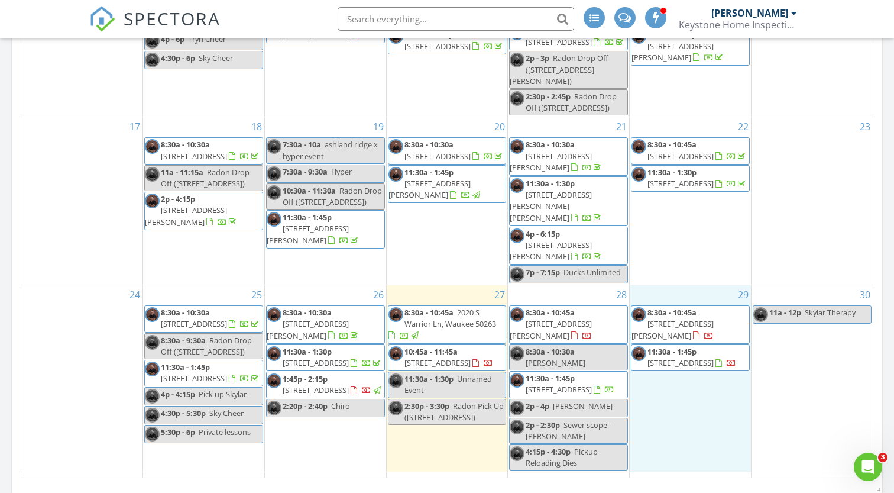
click at [445, 152] on div "20 8:30a - 10:30a 504 21st St, West Des Moines 50265 11:30a - 1:45p 2017 Northw…" at bounding box center [447, 200] width 121 height 167
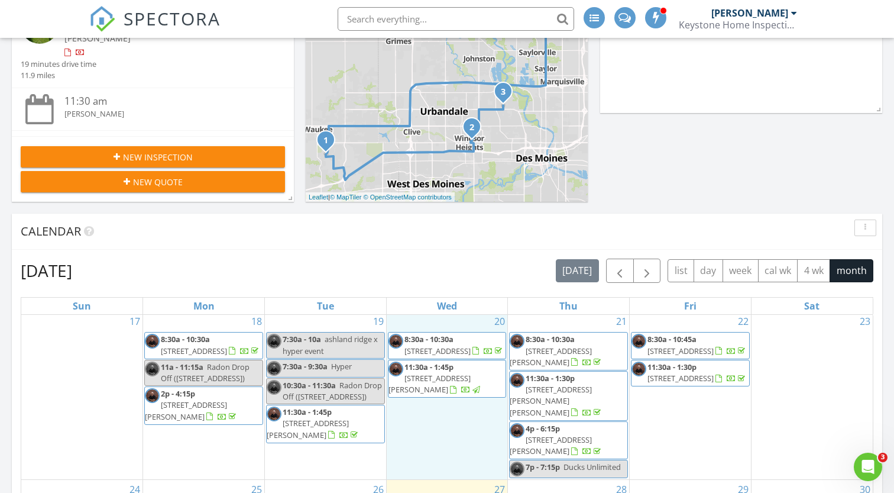
scroll to position [0, 0]
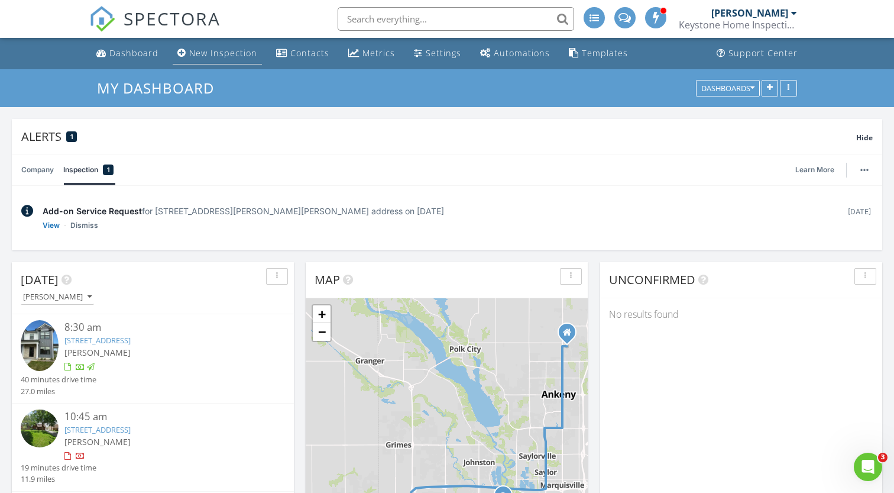
click at [233, 53] on div "New Inspection" at bounding box center [223, 52] width 68 height 11
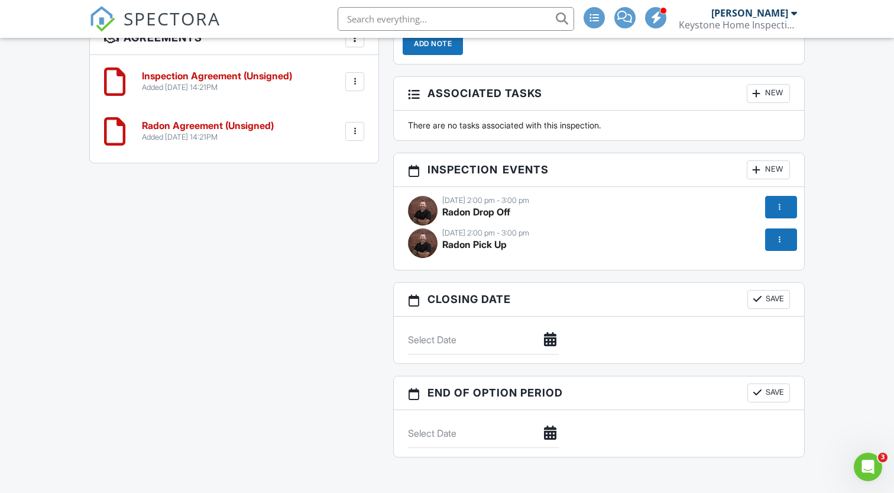
scroll to position [983, 0]
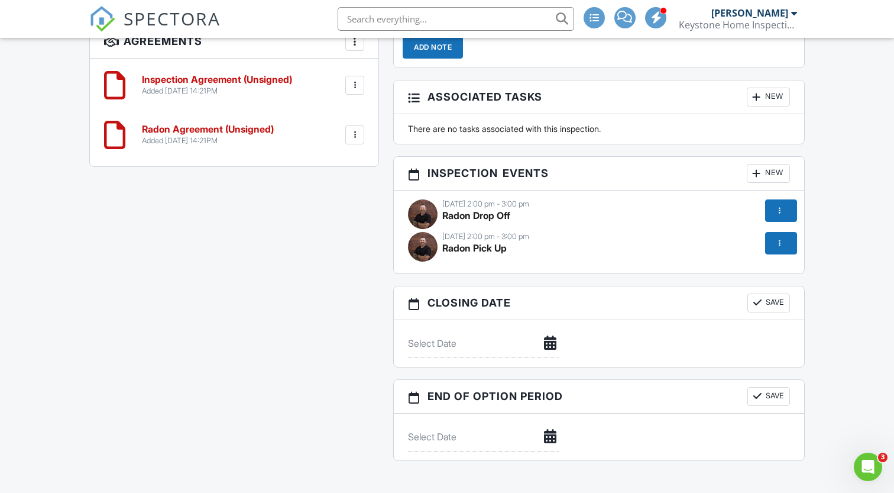
click at [786, 206] on div at bounding box center [780, 211] width 12 height 12
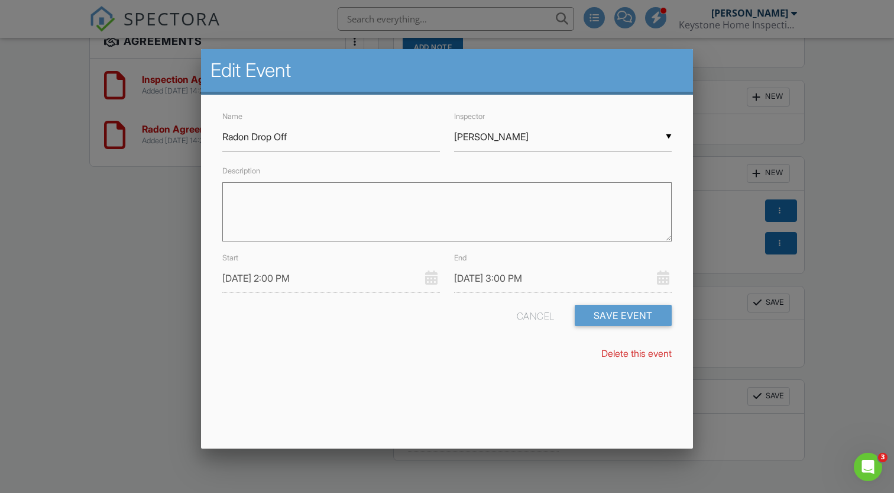
click at [631, 353] on link "Delete this event" at bounding box center [637, 353] width 70 height 12
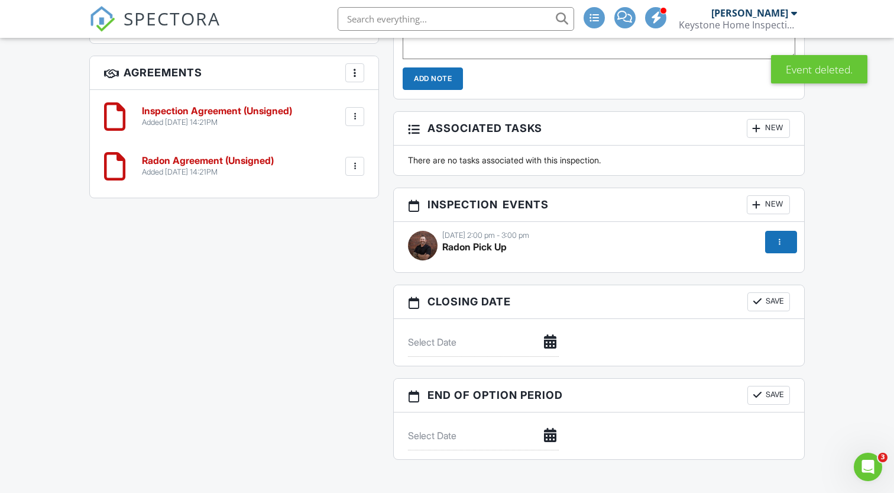
click at [786, 231] on div at bounding box center [781, 242] width 32 height 22
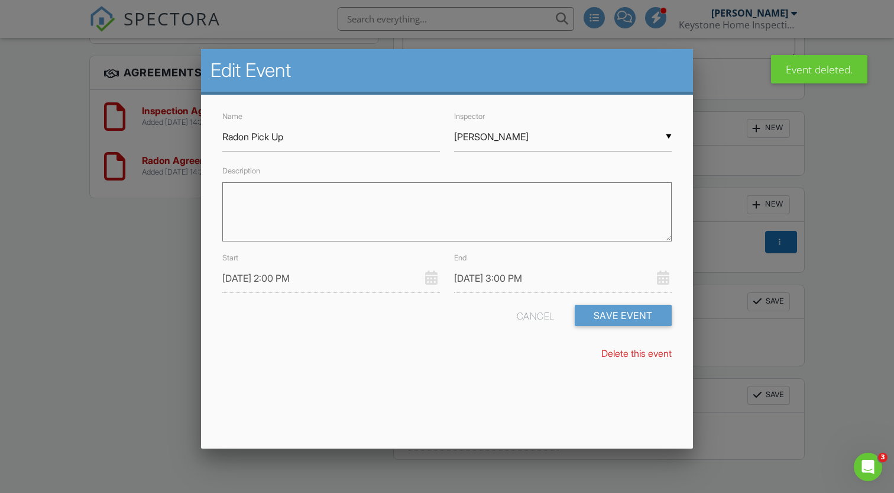
click at [635, 358] on div "Name Radon Pick Up Inspector ▼ [PERSON_NAME] [PERSON_NAME] [PERSON_NAME] Descri…" at bounding box center [447, 240] width 492 height 291
click at [636, 352] on link "Delete this event" at bounding box center [637, 353] width 70 height 12
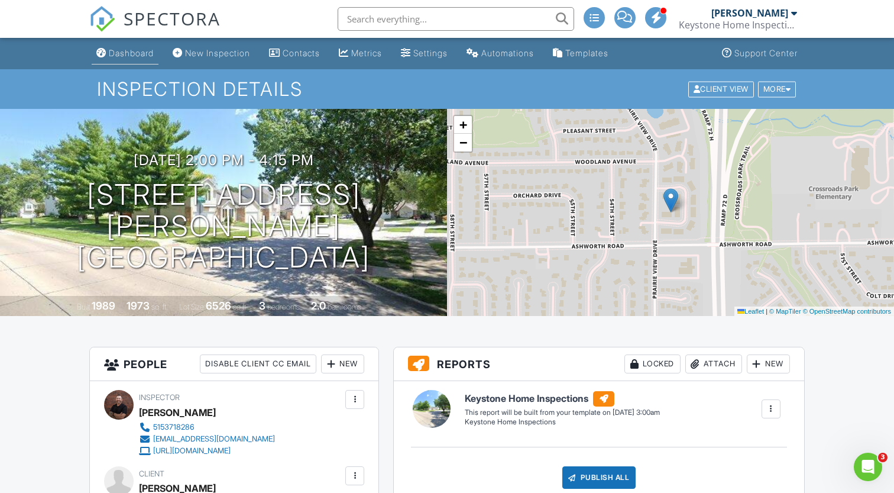
click at [140, 47] on link "Dashboard" at bounding box center [125, 54] width 67 height 22
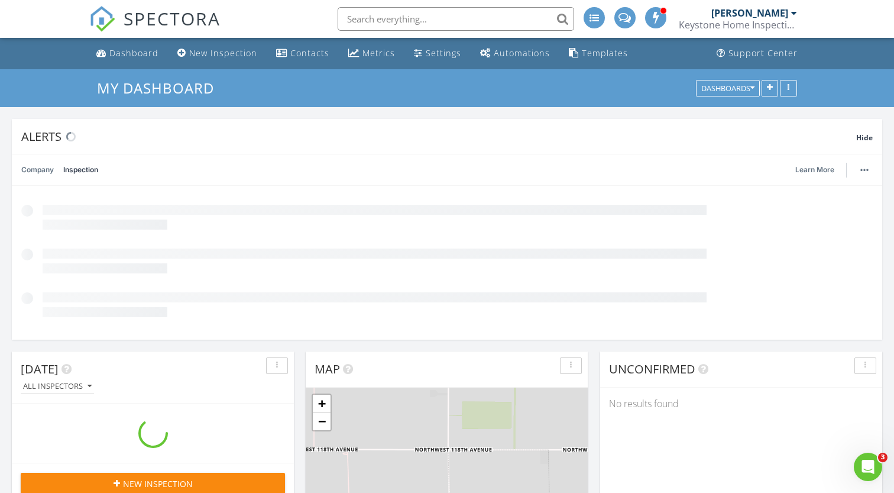
scroll to position [254, 282]
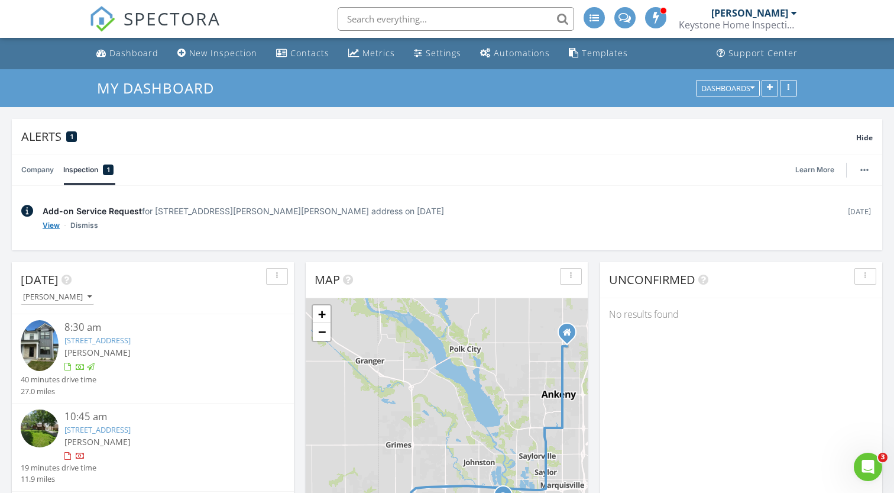
click at [54, 224] on link "View" at bounding box center [51, 225] width 17 height 12
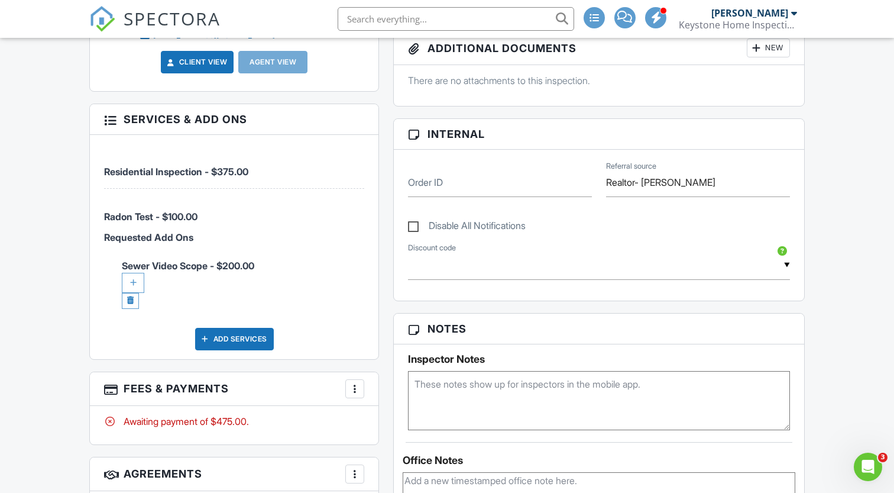
scroll to position [449, 0]
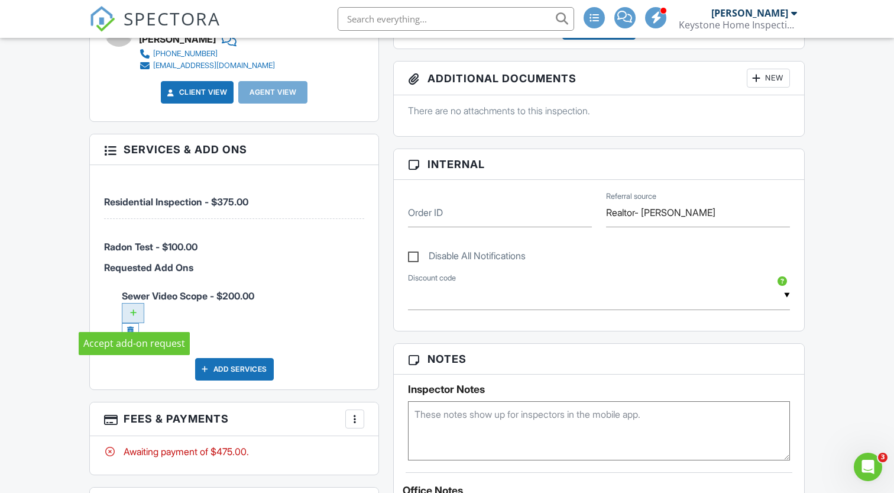
click at [134, 315] on div at bounding box center [133, 313] width 22 height 20
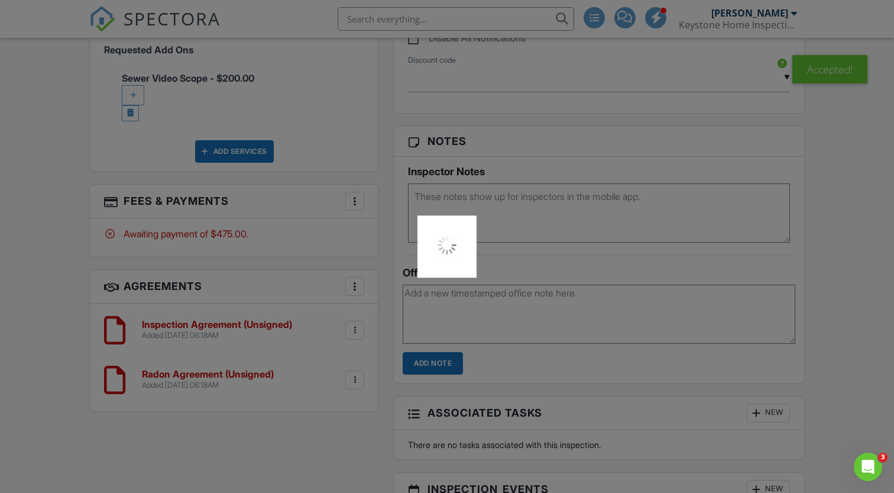
scroll to position [725, 0]
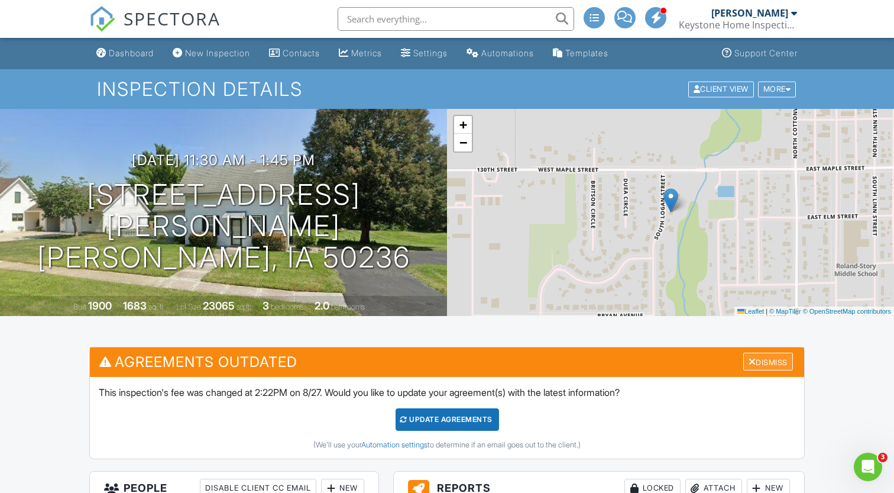
click at [772, 363] on div "Dismiss" at bounding box center [769, 362] width 50 height 18
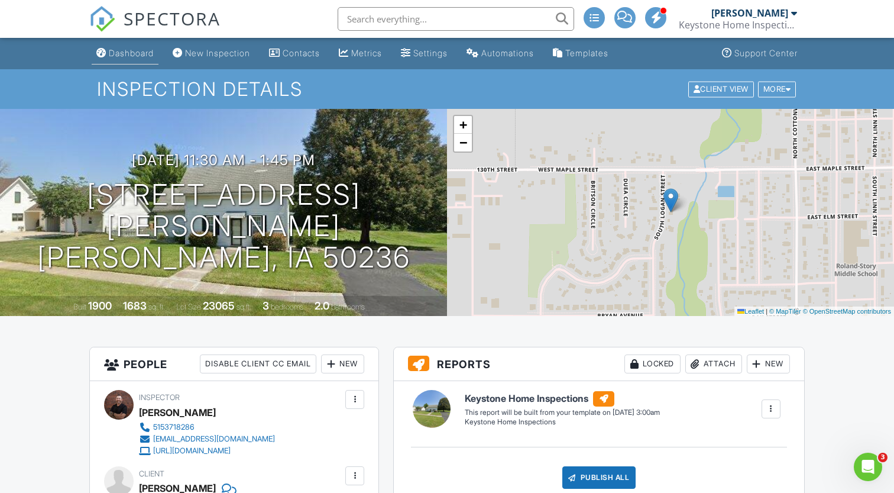
click at [123, 56] on div "Dashboard" at bounding box center [131, 53] width 45 height 10
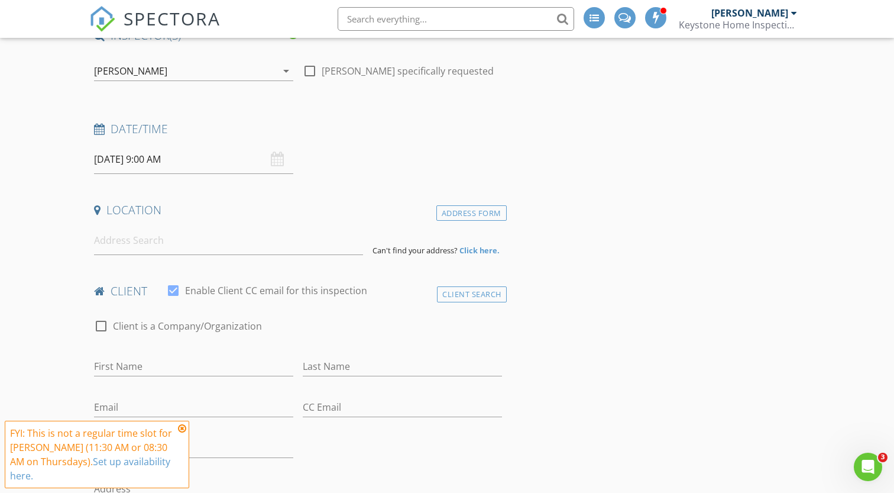
scroll to position [131, 0]
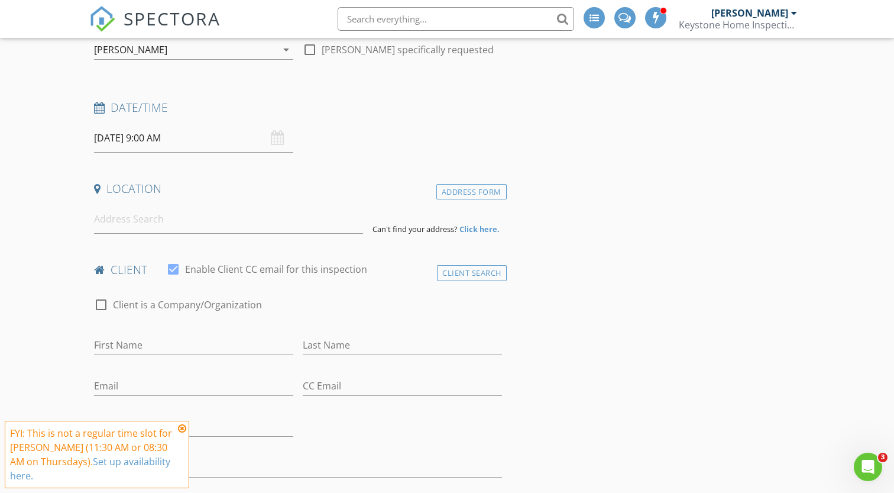
click at [215, 136] on input "08/28/2025 9:00 AM" at bounding box center [193, 138] width 199 height 29
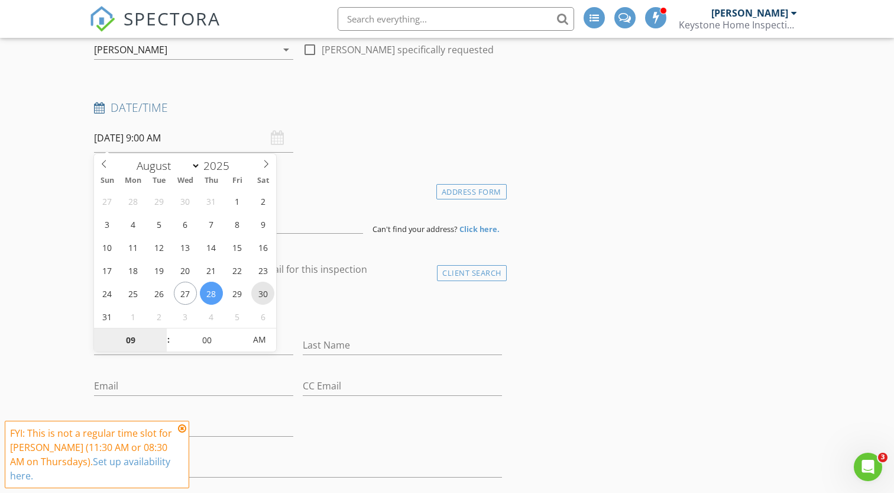
type input "08/30/2025 9:00 AM"
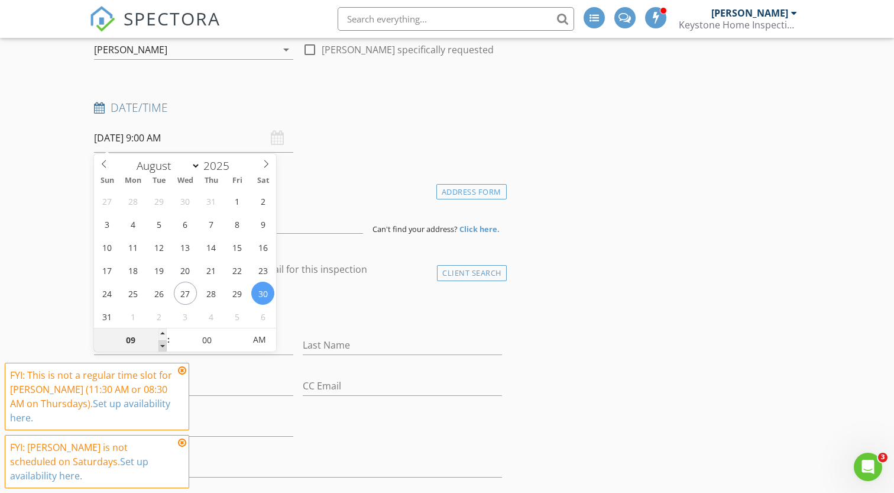
type input "08"
type input "08/30/2025 8:00 AM"
click at [164, 347] on span at bounding box center [163, 346] width 8 height 12
type input "05"
type input "08/30/2025 8:05 AM"
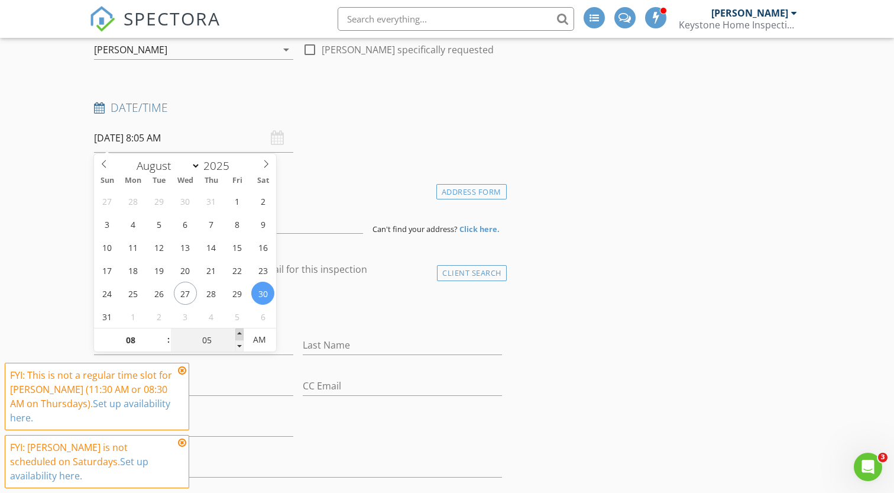
click at [240, 334] on span at bounding box center [239, 334] width 8 height 12
type input "10"
type input "08/30/2025 8:10 AM"
click at [240, 334] on span at bounding box center [239, 334] width 8 height 12
type input "15"
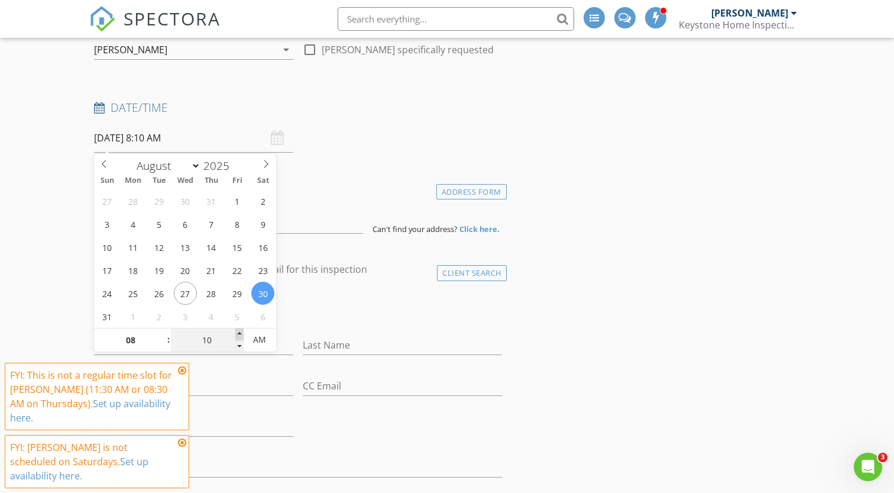
type input "08/30/2025 8:15 AM"
click at [240, 334] on span at bounding box center [239, 334] width 8 height 12
type input "20"
type input "08/30/2025 8:20 AM"
click at [240, 334] on span at bounding box center [239, 334] width 8 height 12
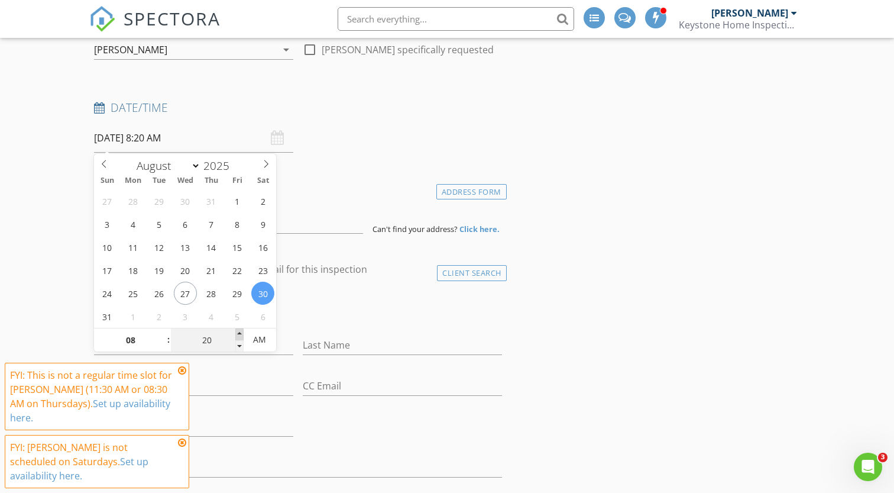
type input "25"
type input "08/30/2025 8:25 AM"
click at [240, 334] on span at bounding box center [239, 334] width 8 height 12
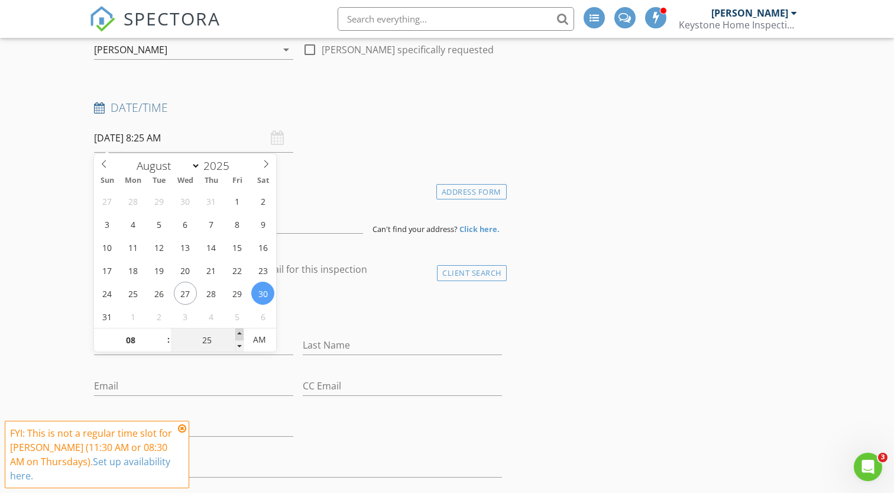
type input "30"
type input "08/30/2025 8:30 AM"
click at [240, 334] on span at bounding box center [239, 334] width 8 height 12
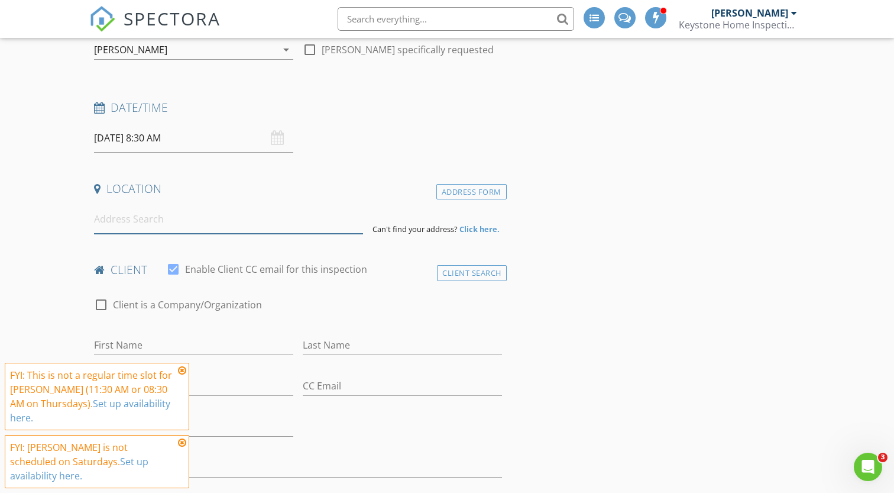
click at [152, 226] on input at bounding box center [228, 219] width 269 height 29
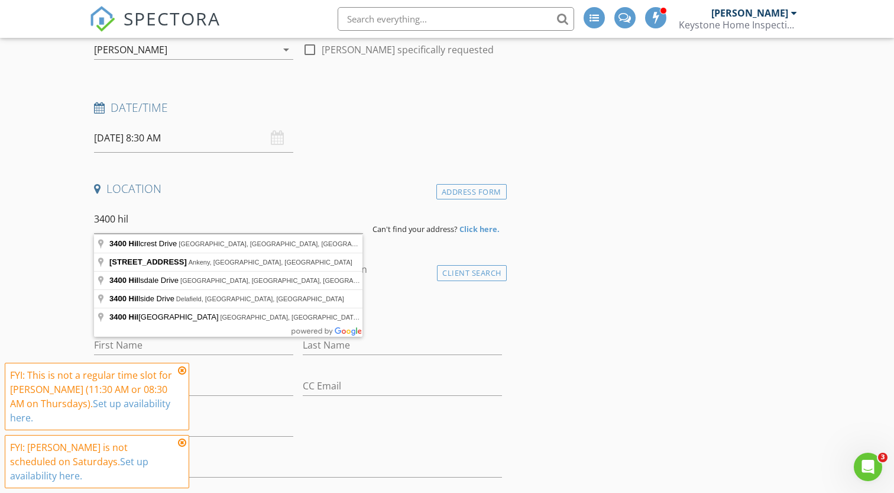
type input "3400 Hillsdale Drive, Urbandale, IA, USA"
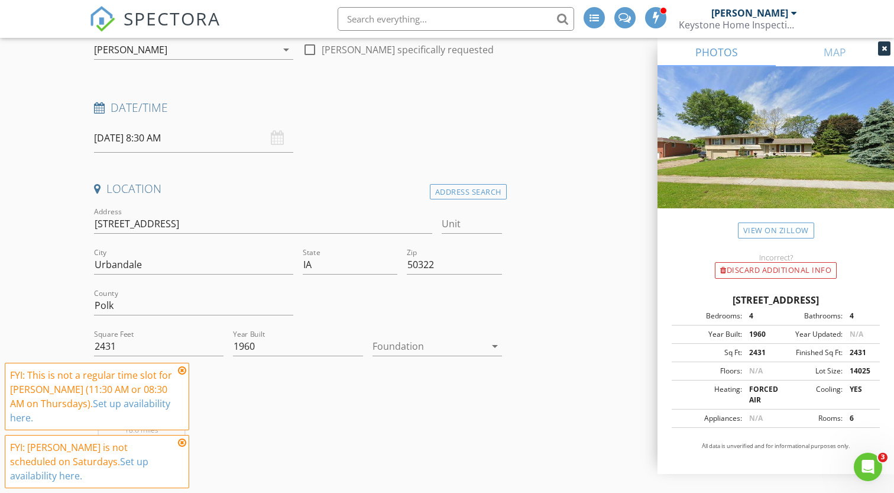
click at [427, 392] on div "Andrew Cowden 18.6 miles (29 minutes)" at bounding box center [298, 426] width 418 height 98
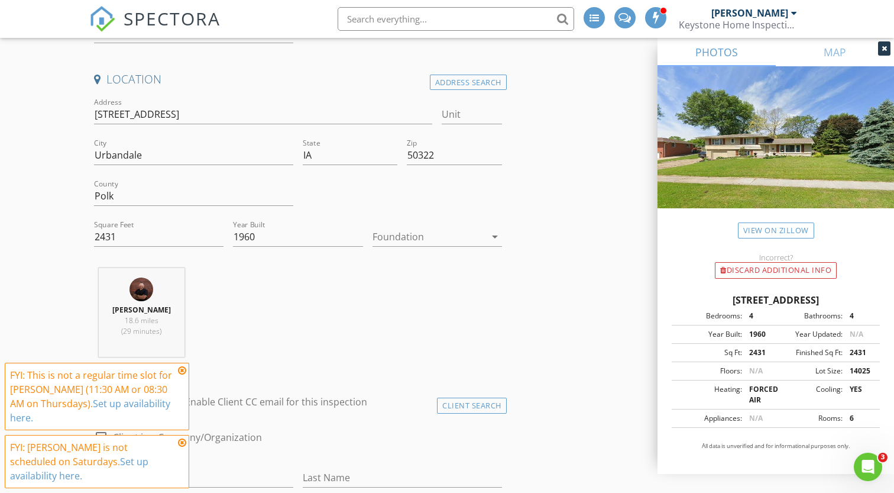
scroll to position [367, 0]
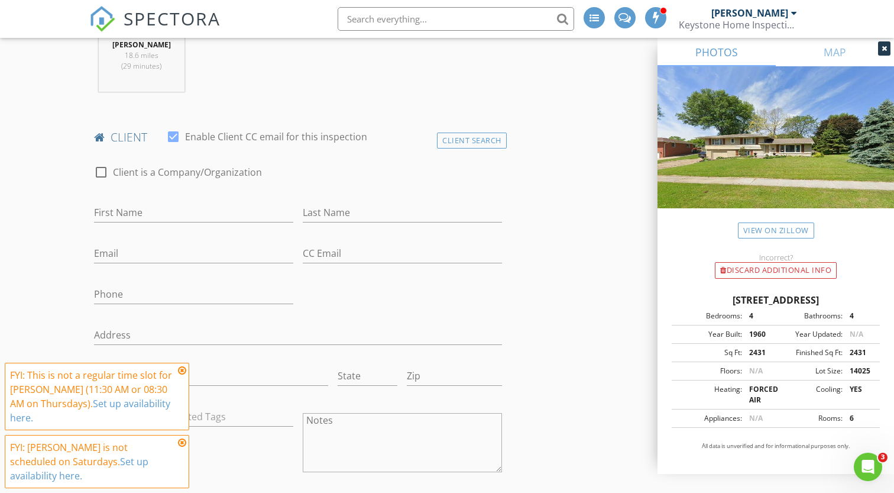
scroll to position [506, 0]
click at [191, 211] on input "First Name" at bounding box center [193, 212] width 199 height 20
type input "Brandon"
type input "Cupp"
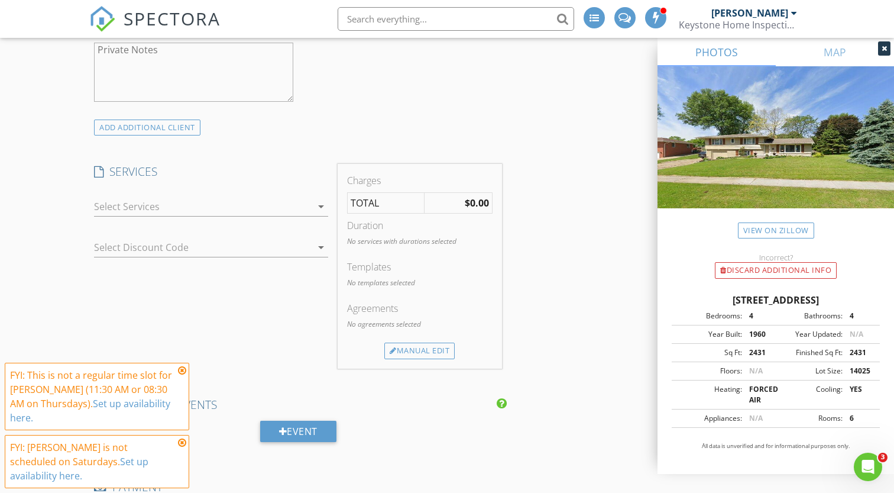
scroll to position [971, 0]
type input "brandon.s.cupp88@gmail.com"
click at [274, 196] on div at bounding box center [203, 203] width 218 height 19
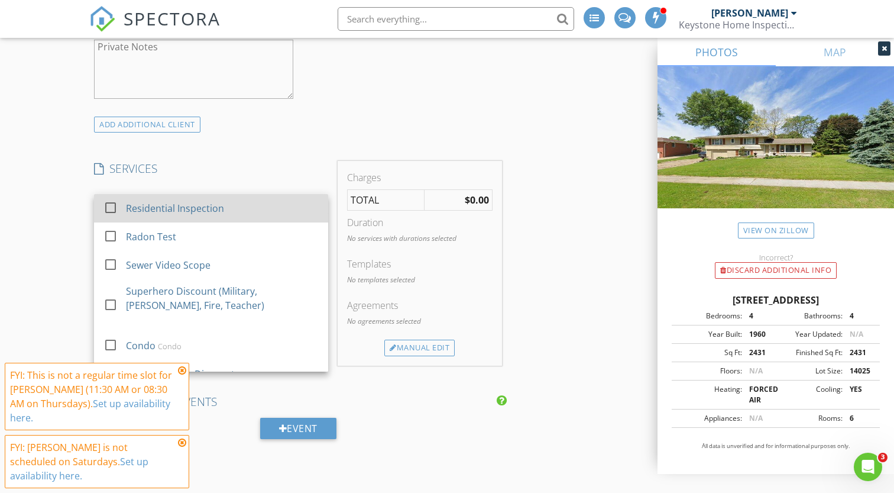
click at [271, 198] on div "Residential Inspection" at bounding box center [223, 208] width 193 height 24
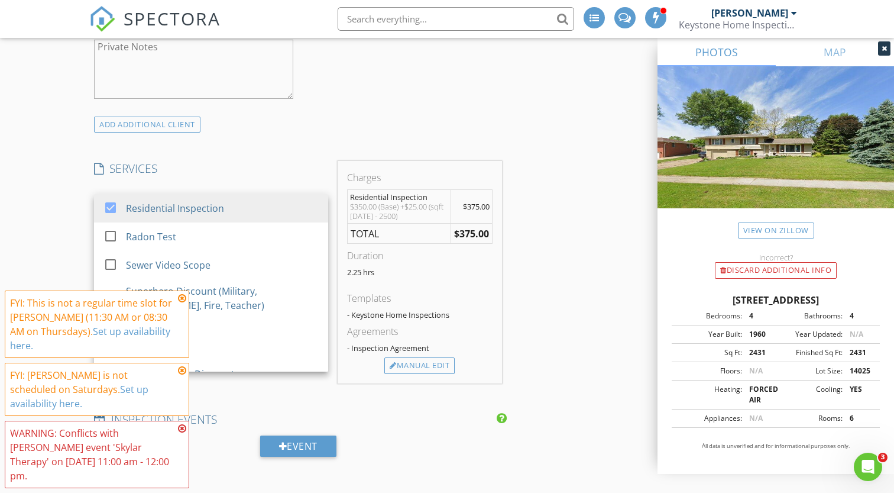
click at [545, 147] on div "INSPECTOR(S) check_box Andrew Cowden PRIMARY Andrew Cowden arrow_drop_down chec…" at bounding box center [447, 292] width 716 height 2253
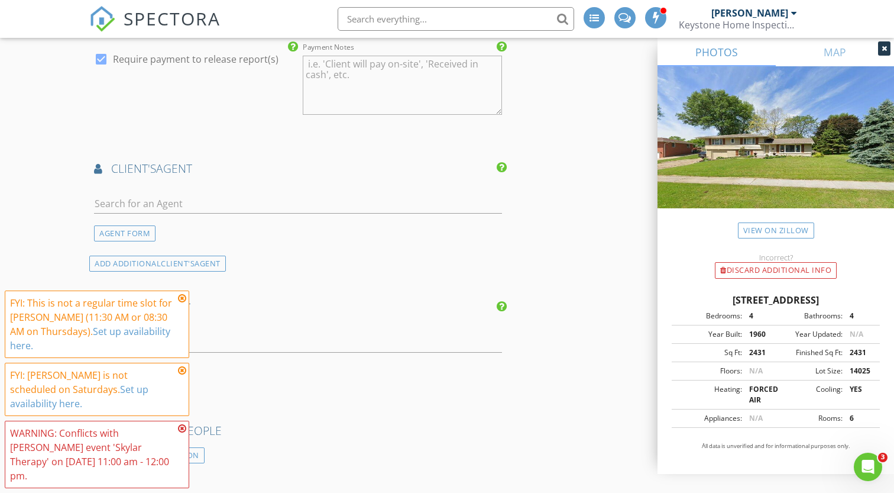
scroll to position [1506, 0]
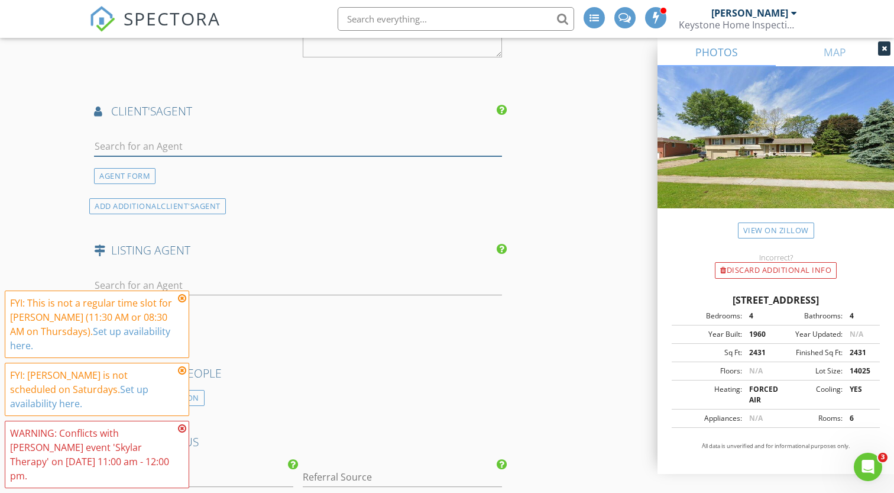
click at [214, 144] on input "text" at bounding box center [298, 147] width 408 height 20
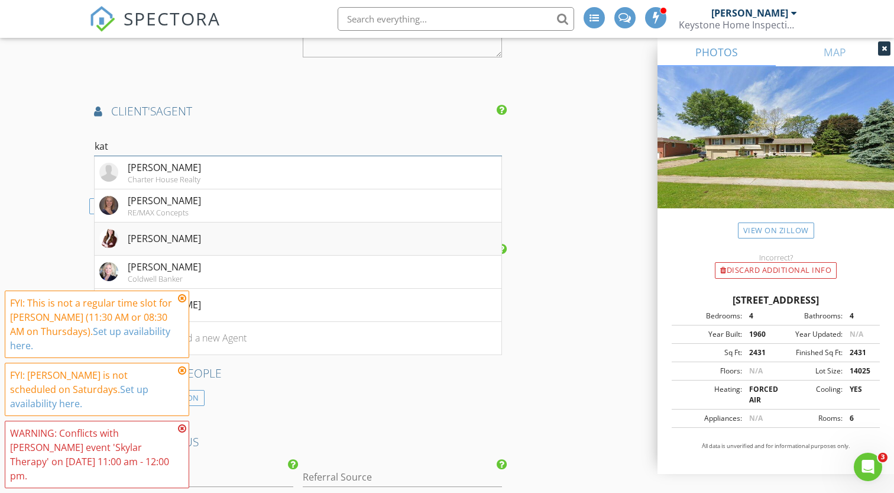
type input "kat"
click at [199, 244] on li "Katelynn Cook" at bounding box center [298, 238] width 407 height 33
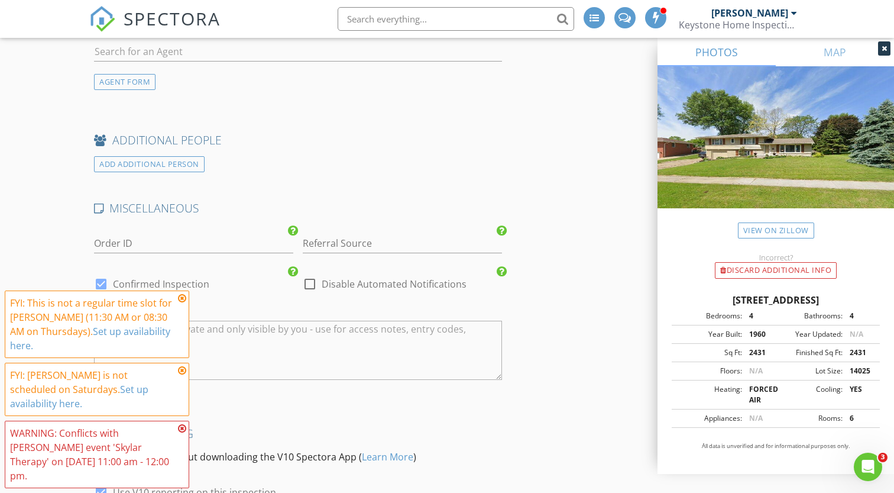
scroll to position [2049, 0]
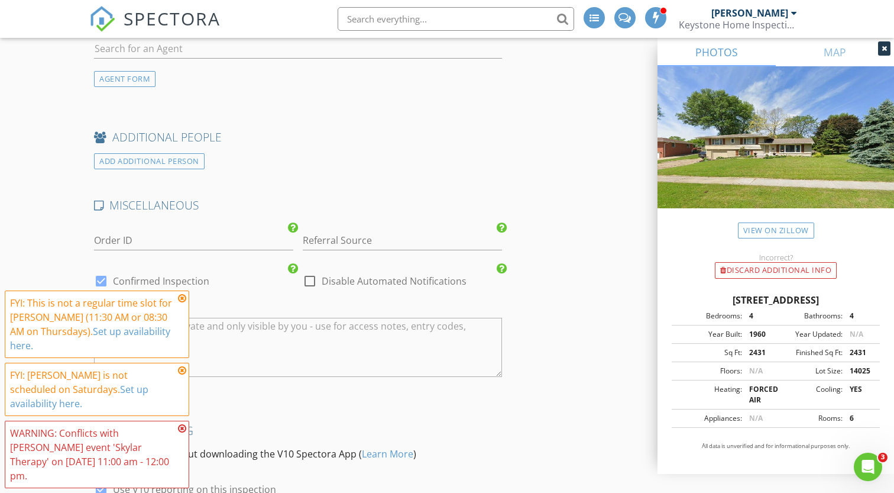
click at [489, 154] on div "ADD ADDITIONAL PERSON" at bounding box center [298, 161] width 418 height 16
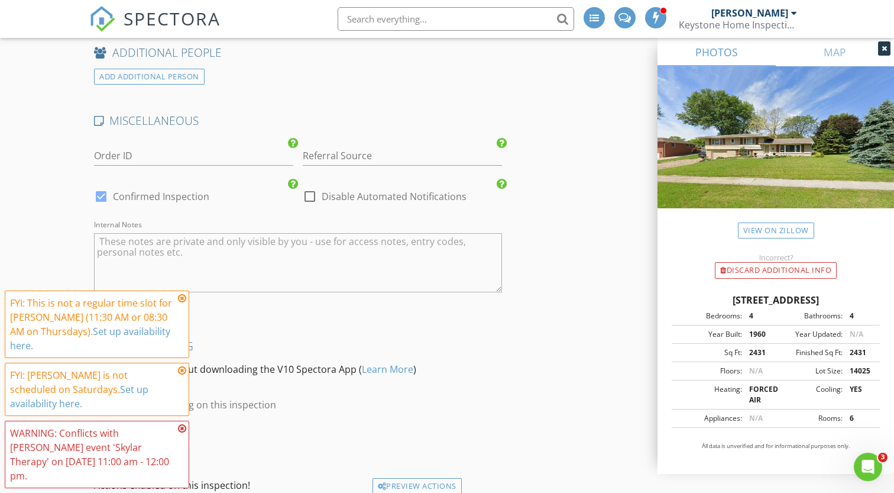
scroll to position [2234, 0]
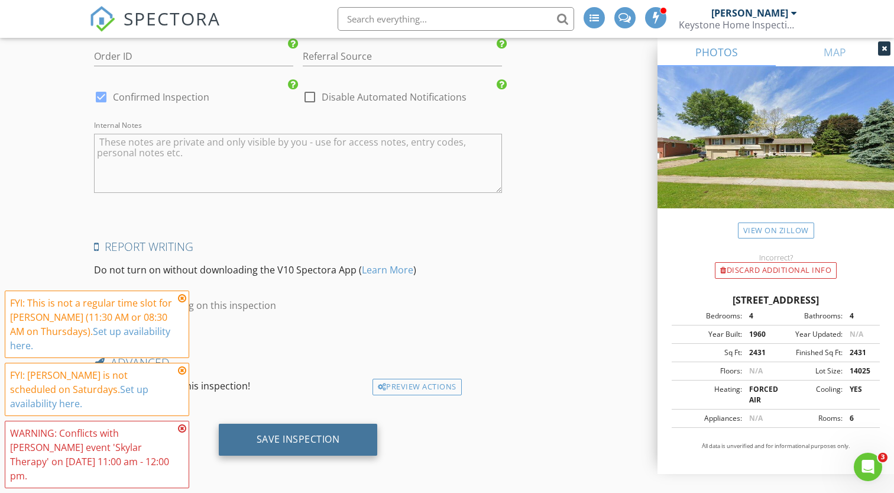
click at [300, 435] on div "Save Inspection" at bounding box center [298, 439] width 83 height 12
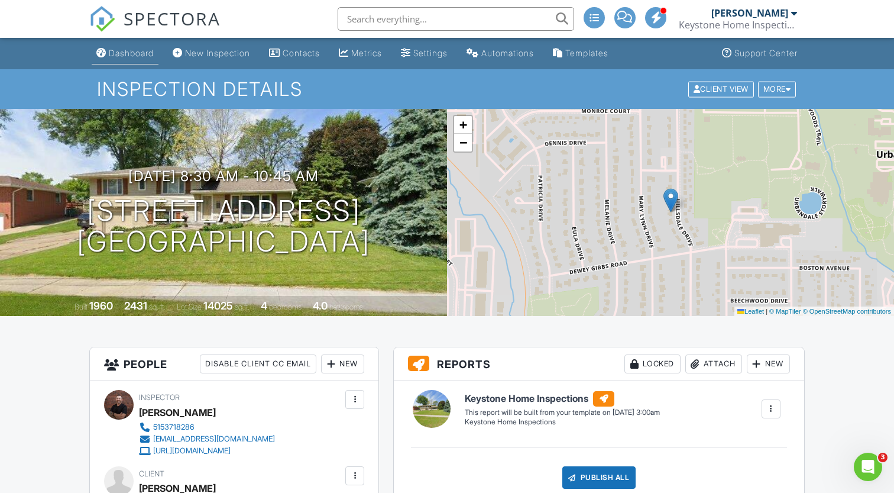
click at [140, 45] on link "Dashboard" at bounding box center [125, 54] width 67 height 22
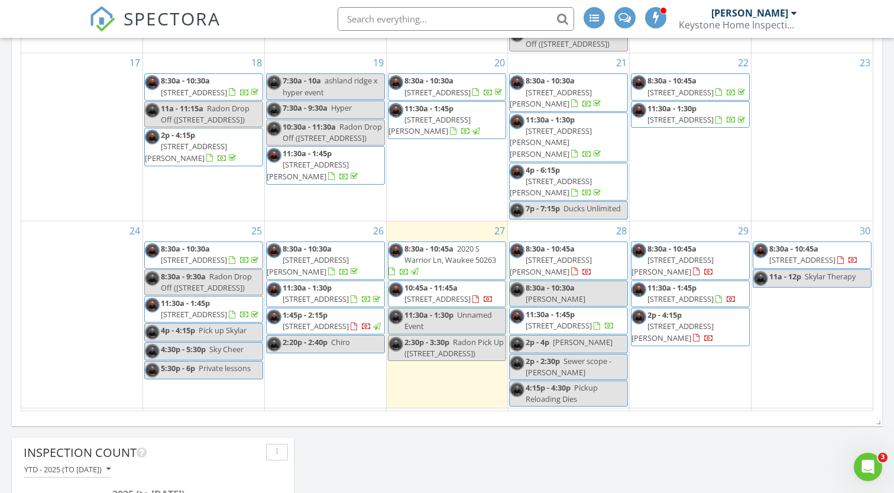
scroll to position [551, 0]
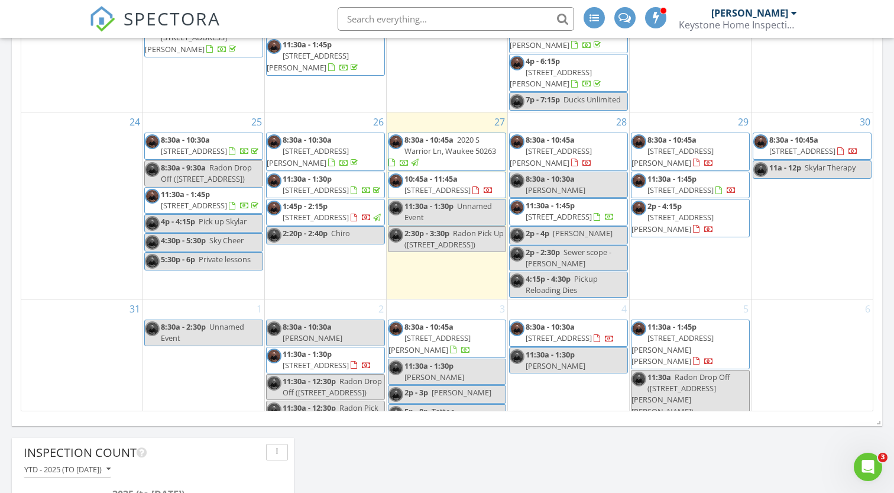
click at [552, 173] on span "8:30a - 10:30a" at bounding box center [550, 178] width 49 height 11
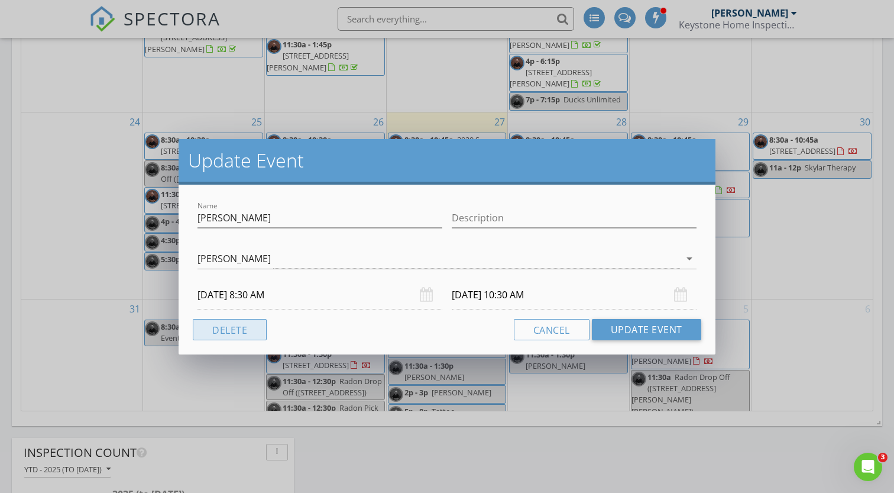
click at [244, 324] on button "Delete" at bounding box center [230, 329] width 74 height 21
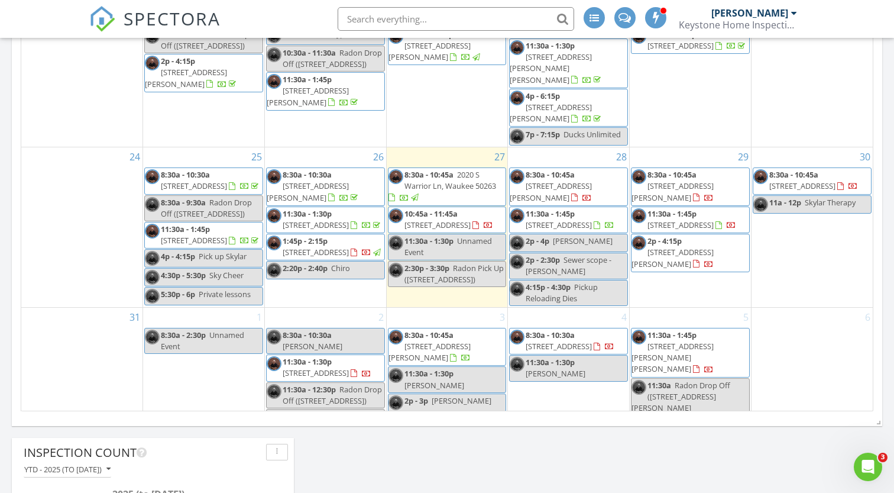
scroll to position [518, 0]
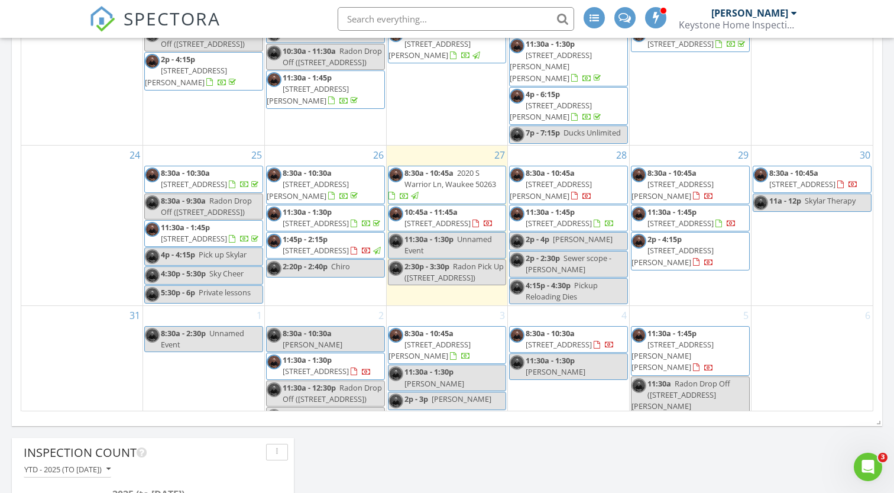
click at [465, 218] on span "6420 Elmcrest Dr, Windsor Heights 50324" at bounding box center [438, 223] width 66 height 11
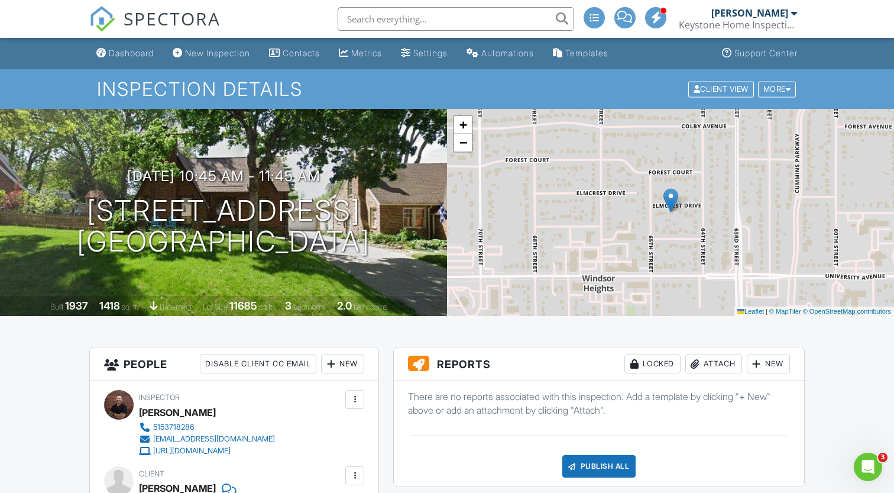
click at [754, 364] on div at bounding box center [757, 364] width 12 height 12
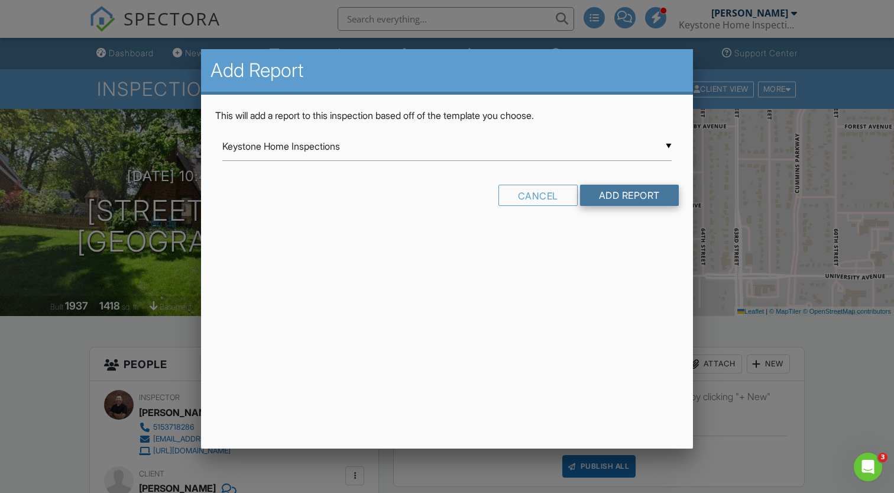
click at [626, 201] on input "Add Report" at bounding box center [629, 195] width 99 height 21
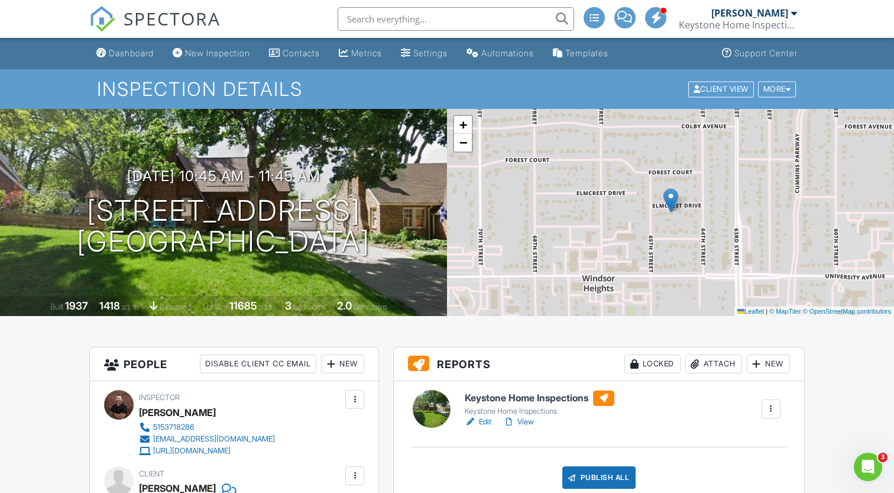
click at [513, 396] on h6 "Keystone Home Inspections" at bounding box center [540, 397] width 150 height 15
